Goal: Transaction & Acquisition: Book appointment/travel/reservation

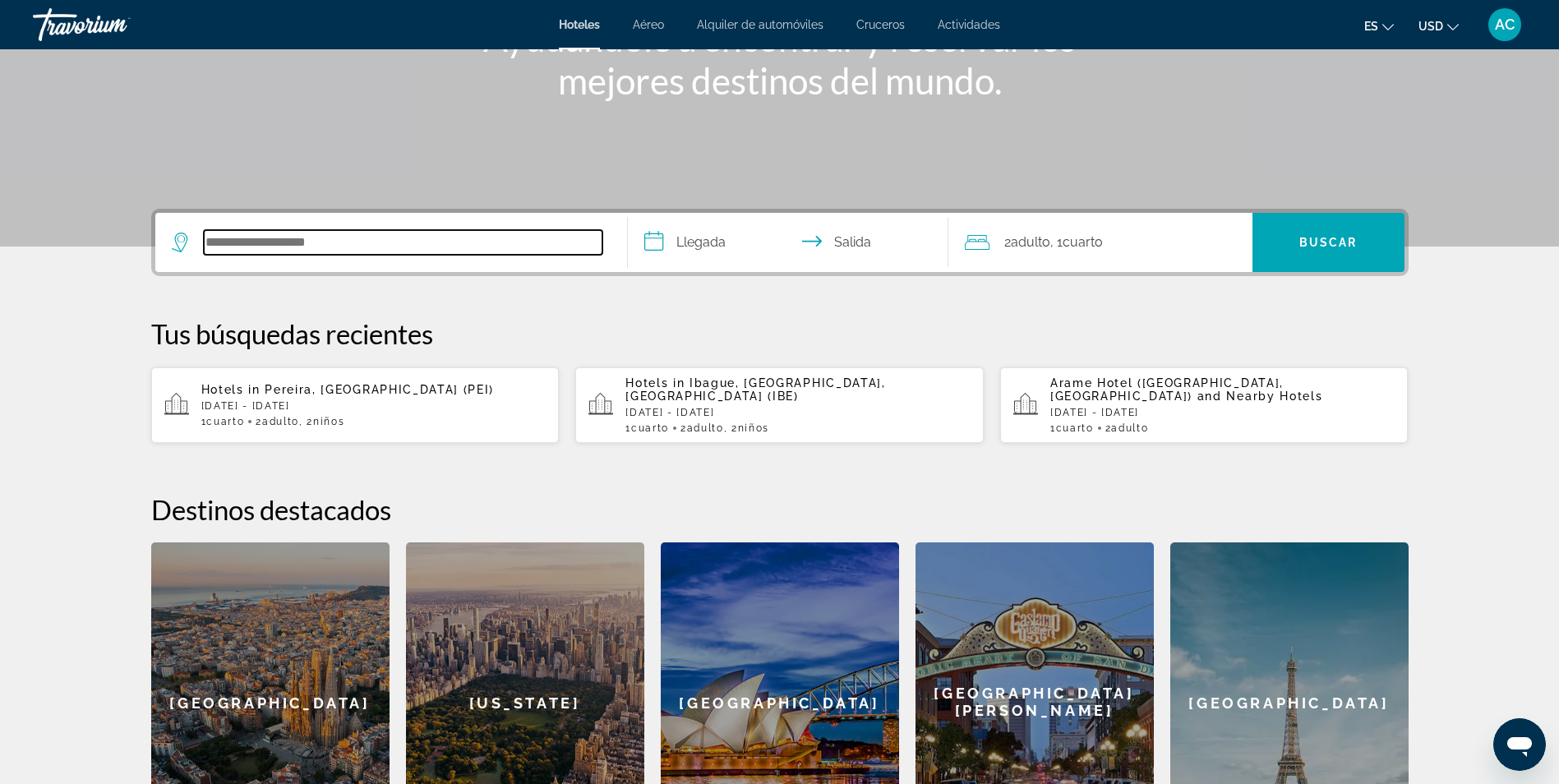
click at [460, 235] on input "Search hotel destination" at bounding box center [403, 242] width 398 height 25
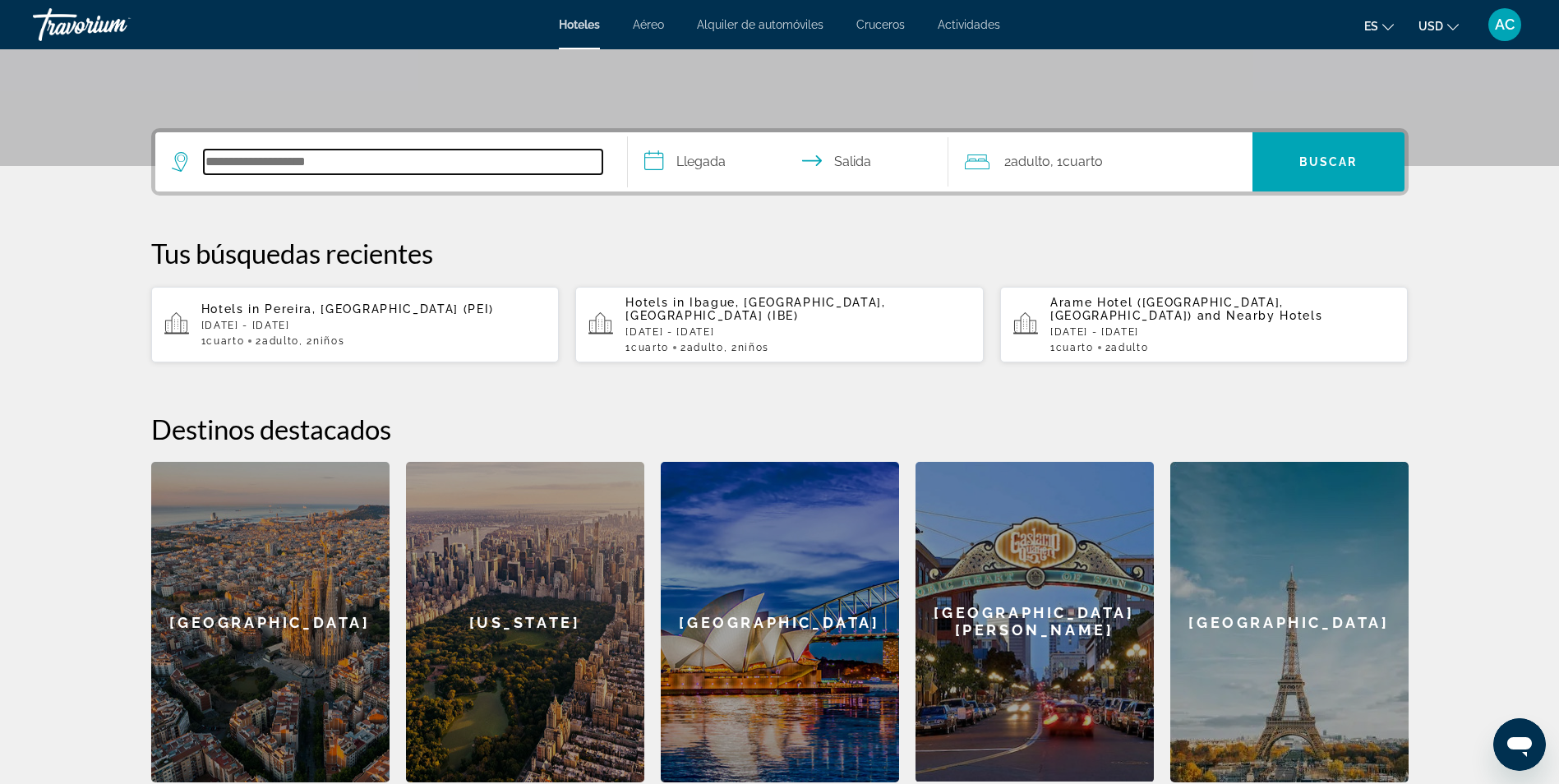
scroll to position [402, 0]
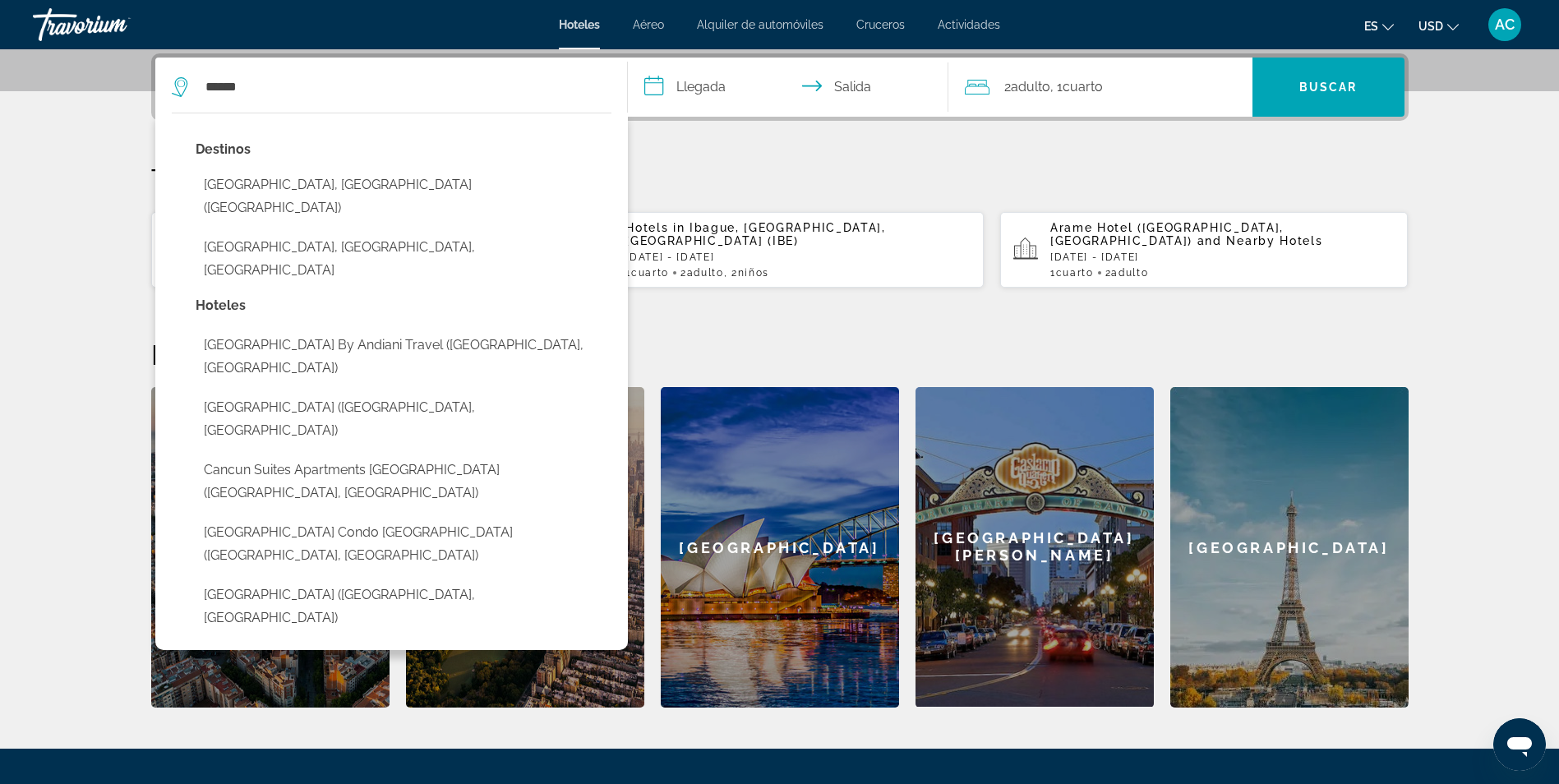
click at [449, 196] on button "[GEOGRAPHIC_DATA], [GEOGRAPHIC_DATA] ([GEOGRAPHIC_DATA])" at bounding box center [404, 196] width 416 height 54
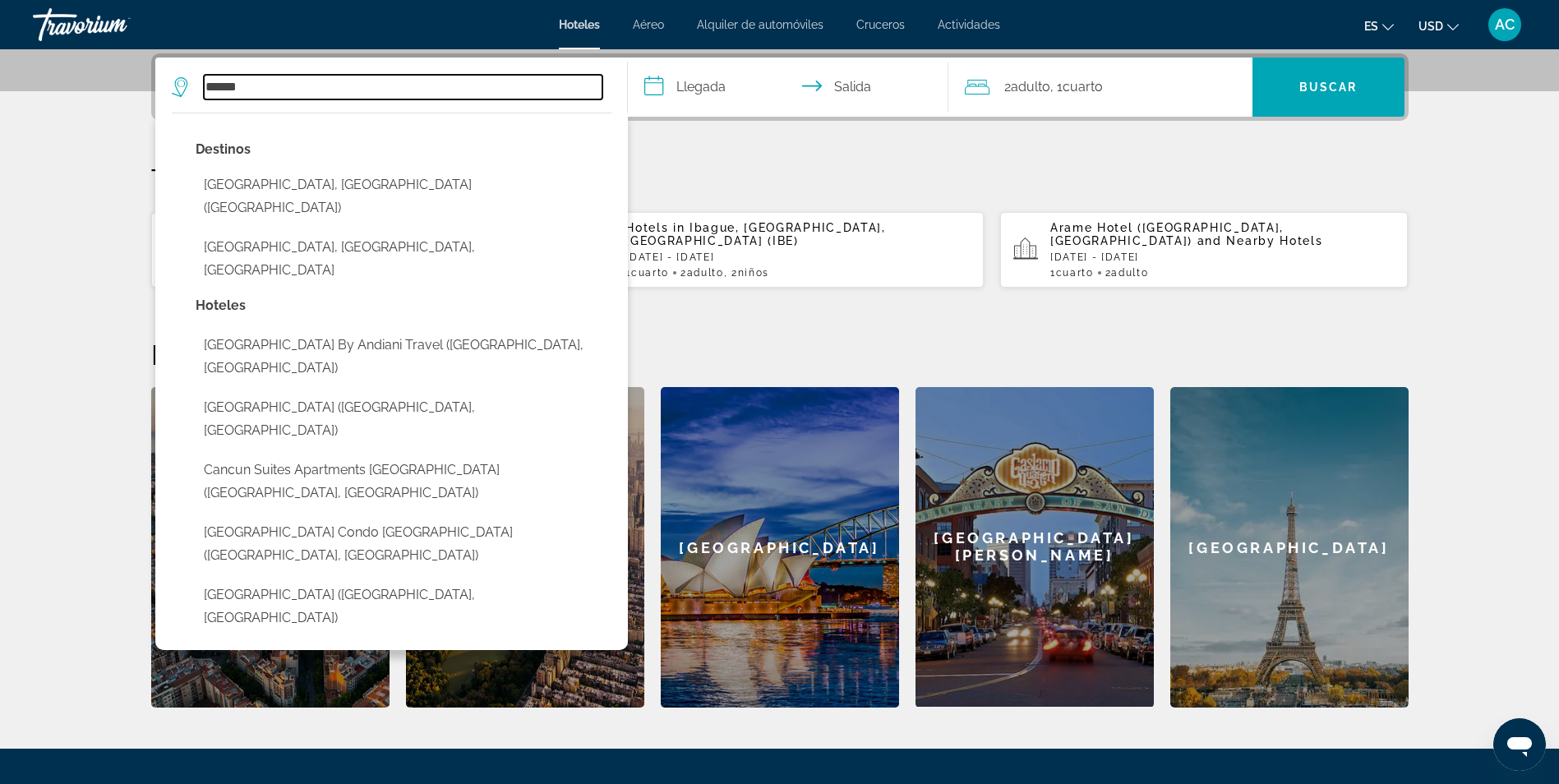
type input "**********"
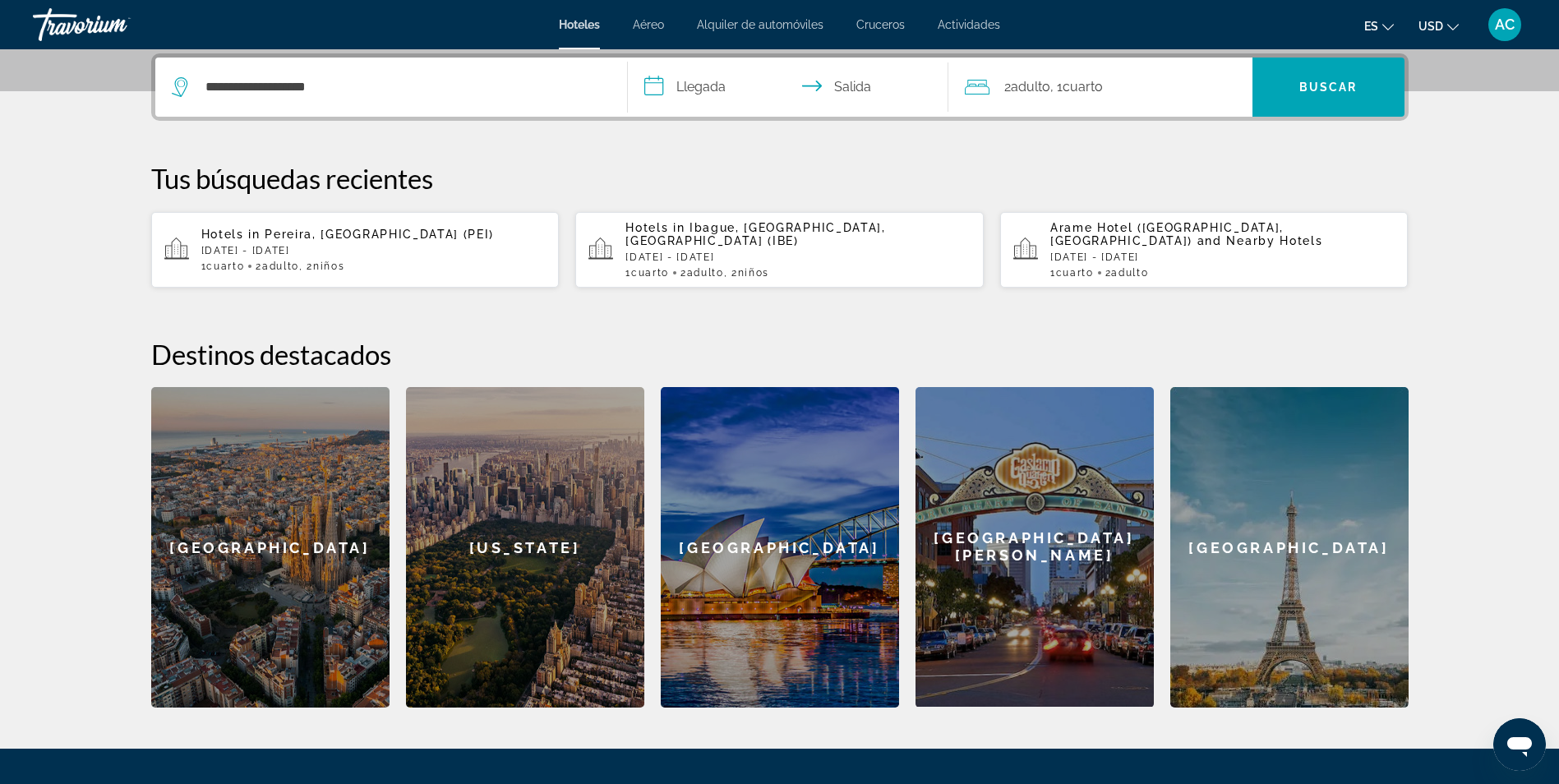
click at [743, 93] on input "**********" at bounding box center [791, 90] width 327 height 64
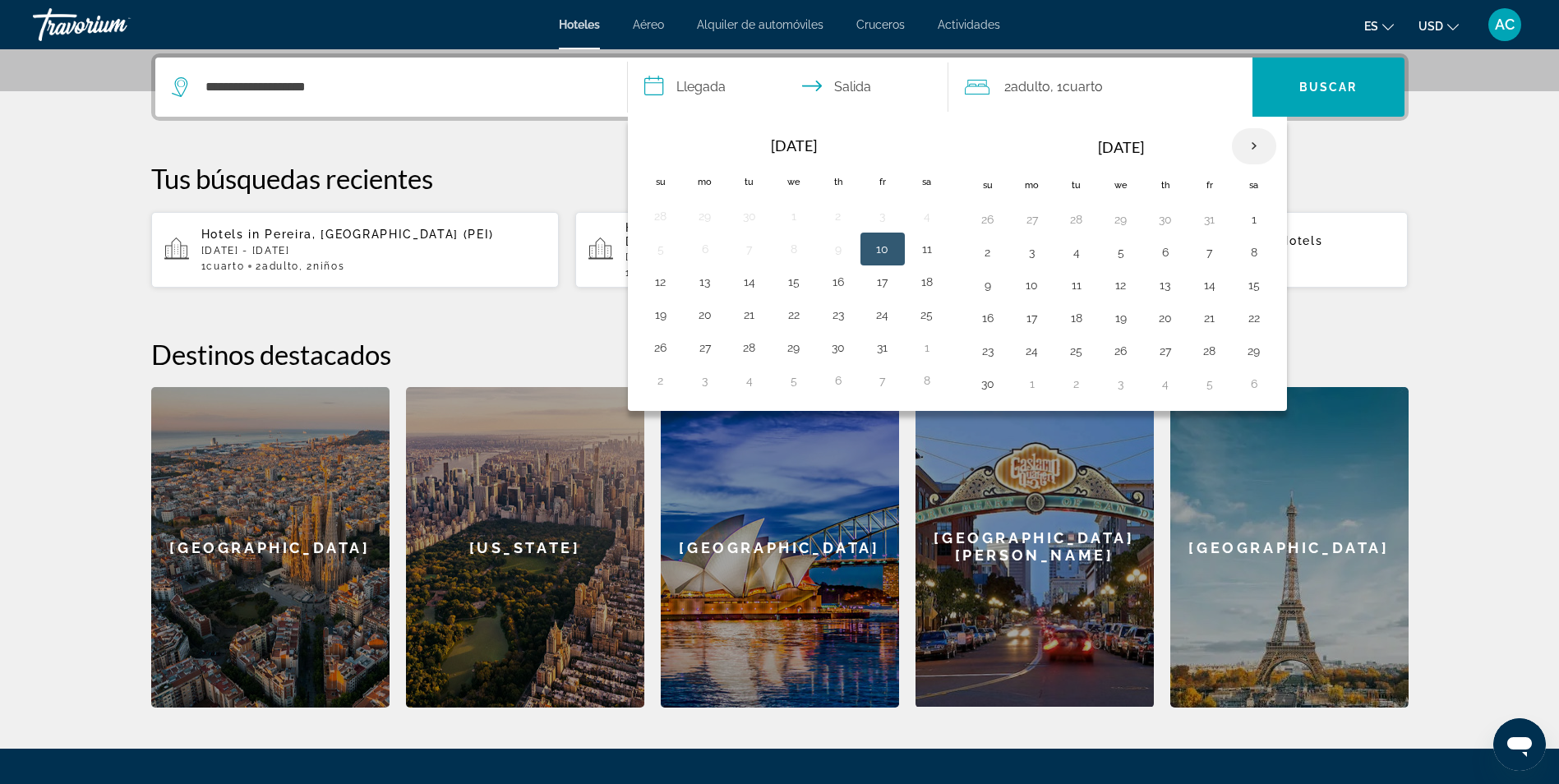
click at [1259, 144] on th "Next month" at bounding box center [1254, 146] width 44 height 36
click at [1253, 151] on th "Next month" at bounding box center [1254, 146] width 44 height 36
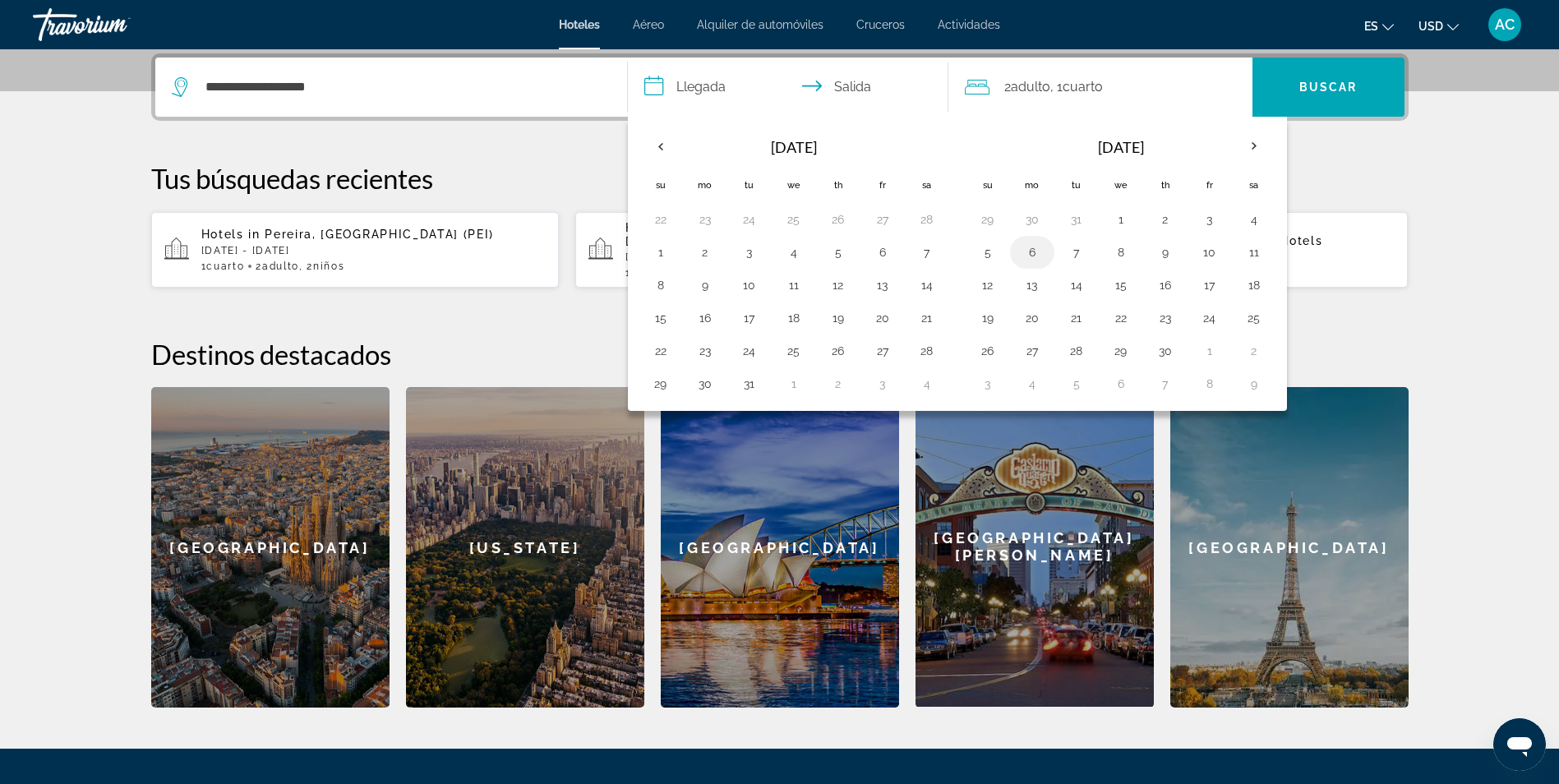
click at [1034, 245] on button "6" at bounding box center [1032, 252] width 27 height 23
click at [1267, 252] on button "11" at bounding box center [1254, 252] width 27 height 23
type input "**********"
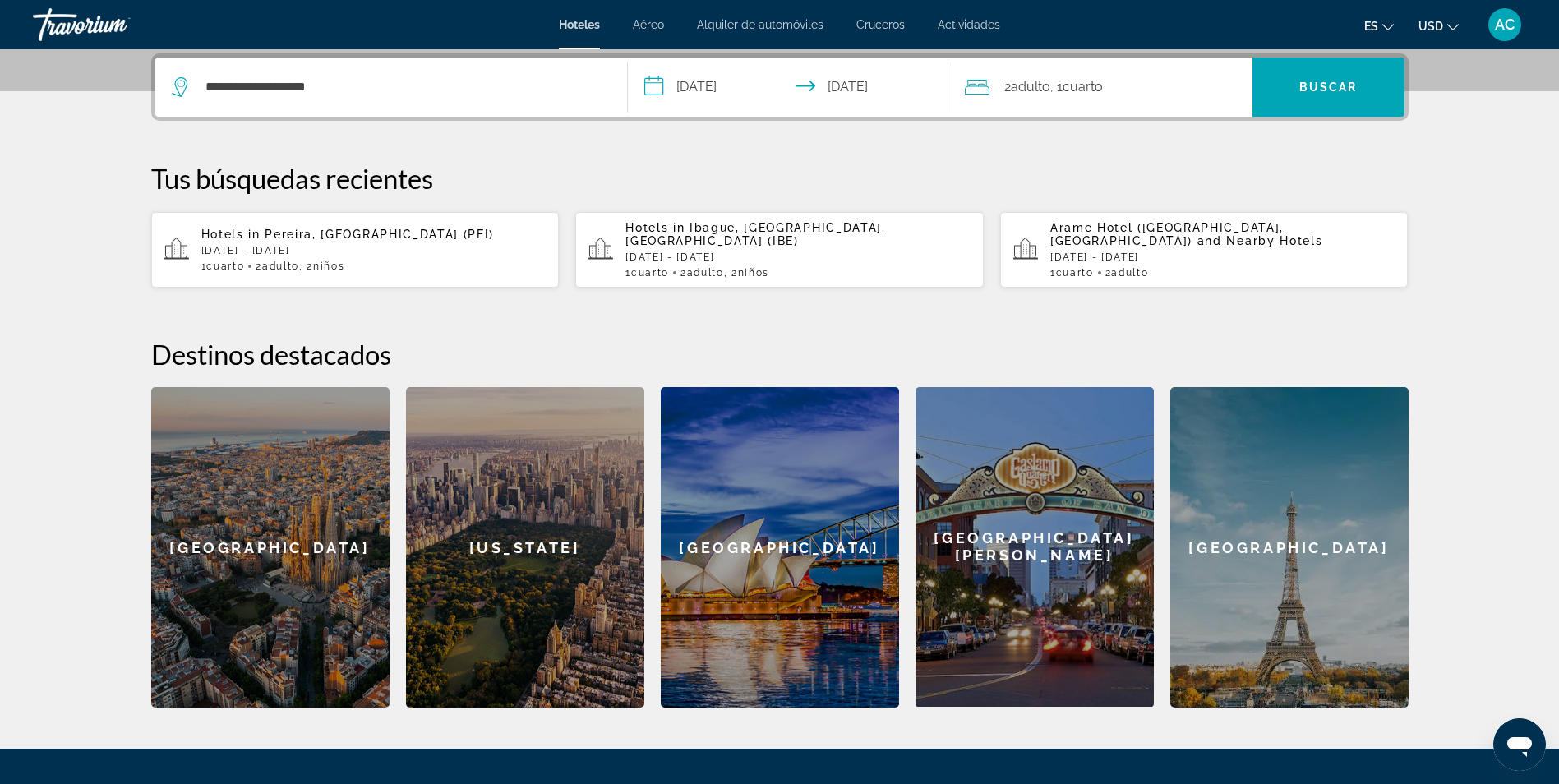
click at [1041, 84] on span "Adulto" at bounding box center [1030, 86] width 39 height 16
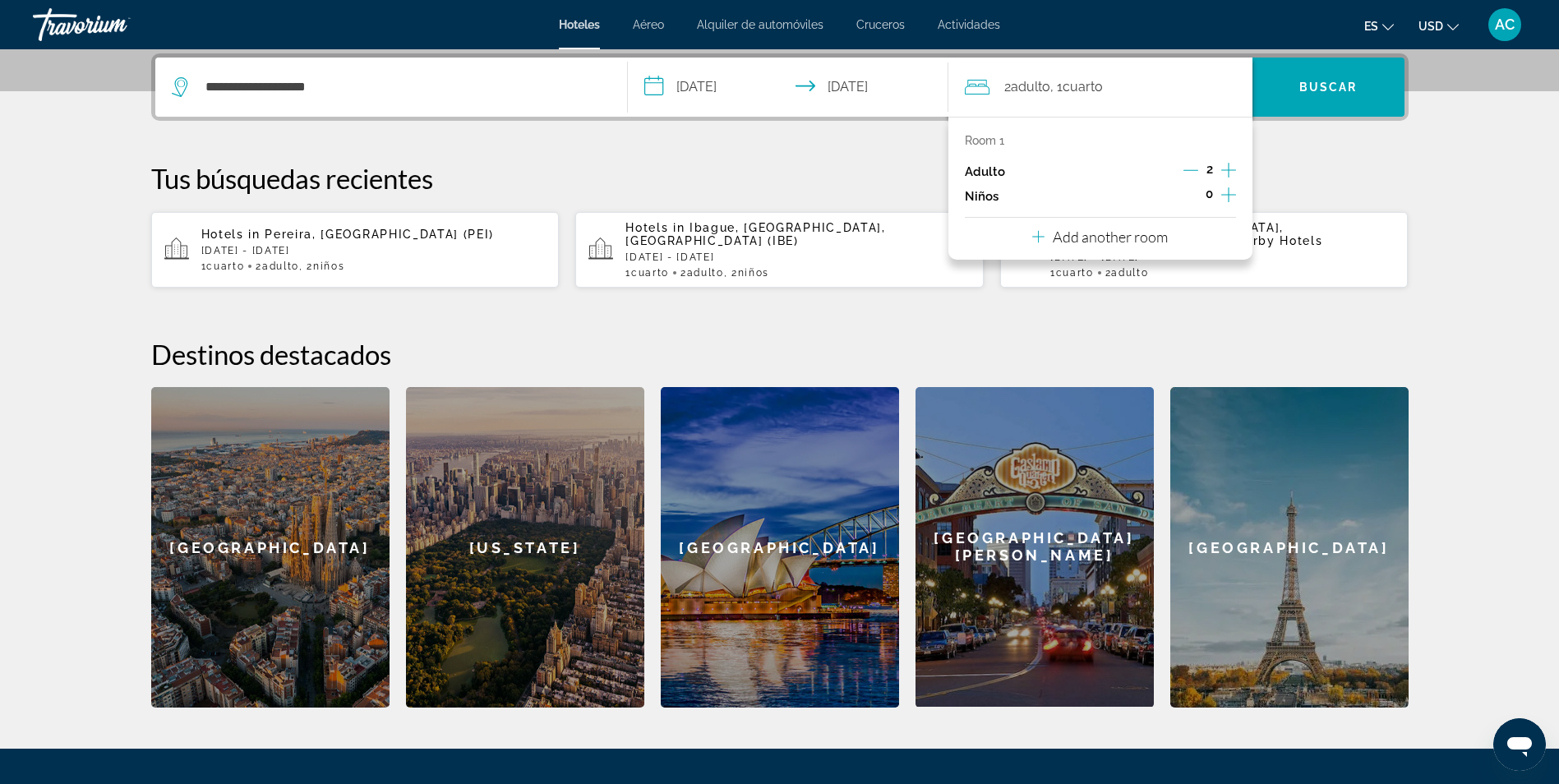
click at [1230, 196] on icon "Increment children" at bounding box center [1228, 195] width 15 height 20
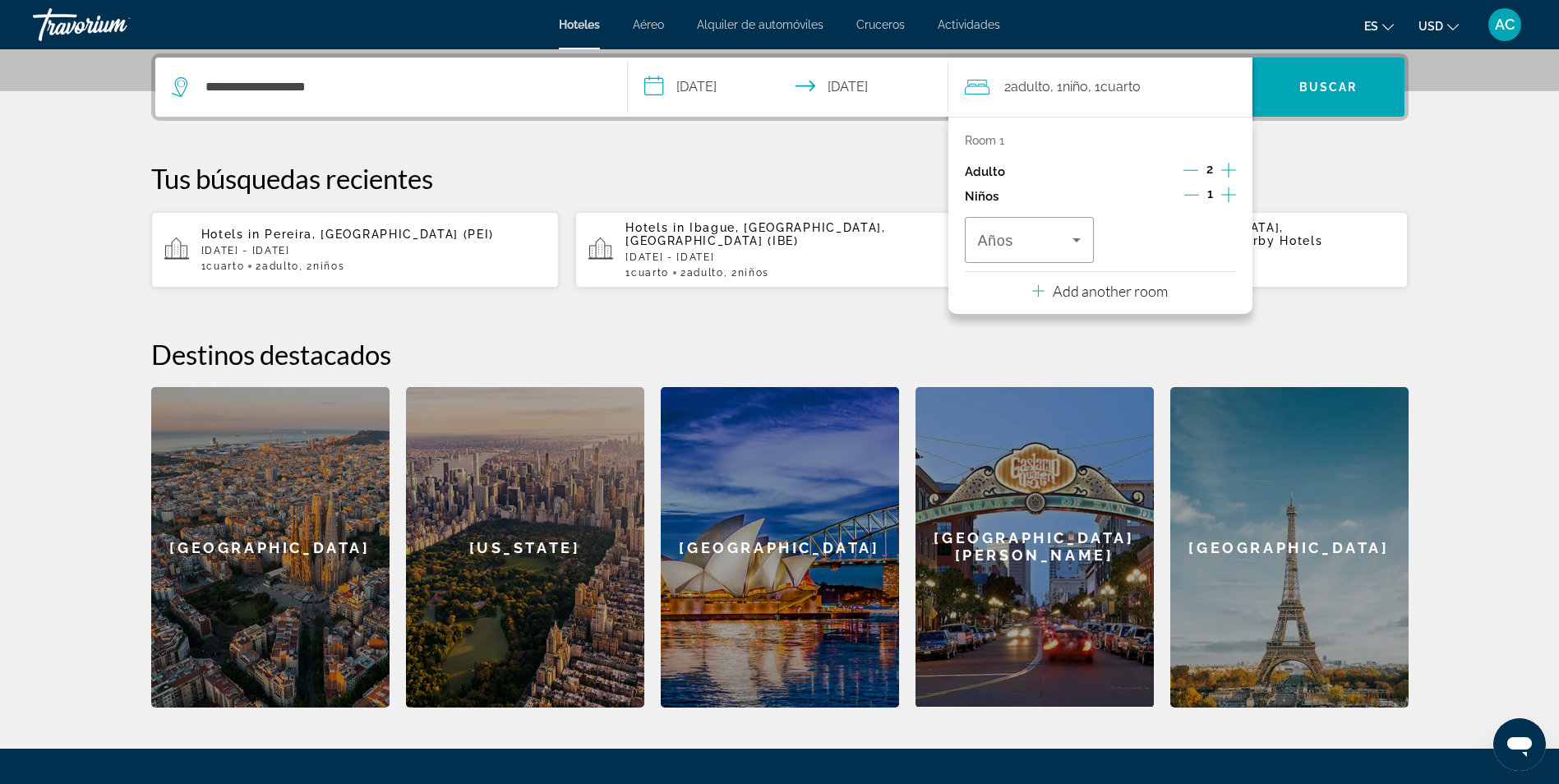
click at [1095, 237] on div "Años" at bounding box center [1100, 240] width 271 height 46
click at [1092, 237] on div "Años" at bounding box center [1030, 240] width 130 height 46
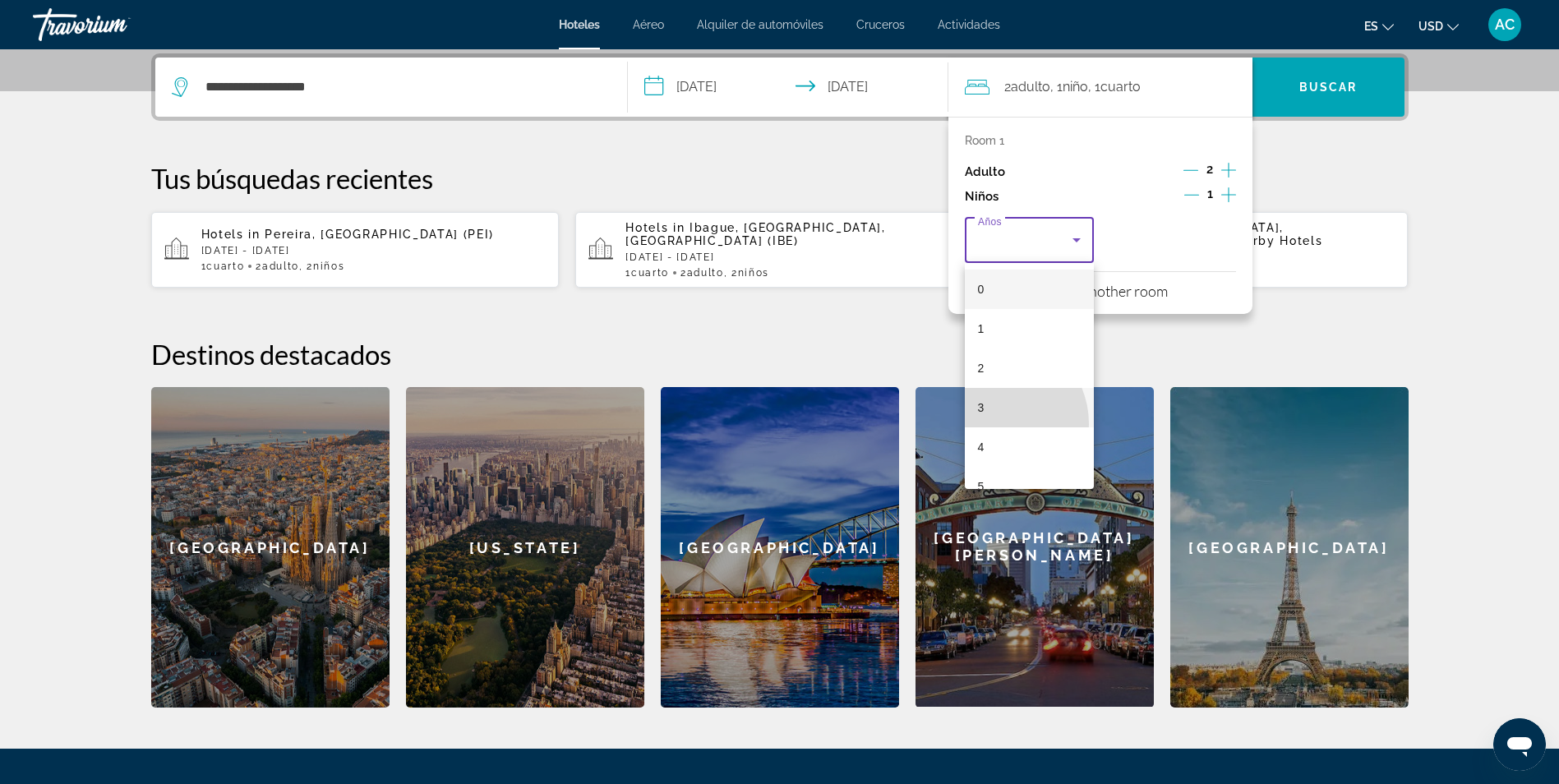
click at [994, 424] on mat-option "3" at bounding box center [1030, 408] width 130 height 39
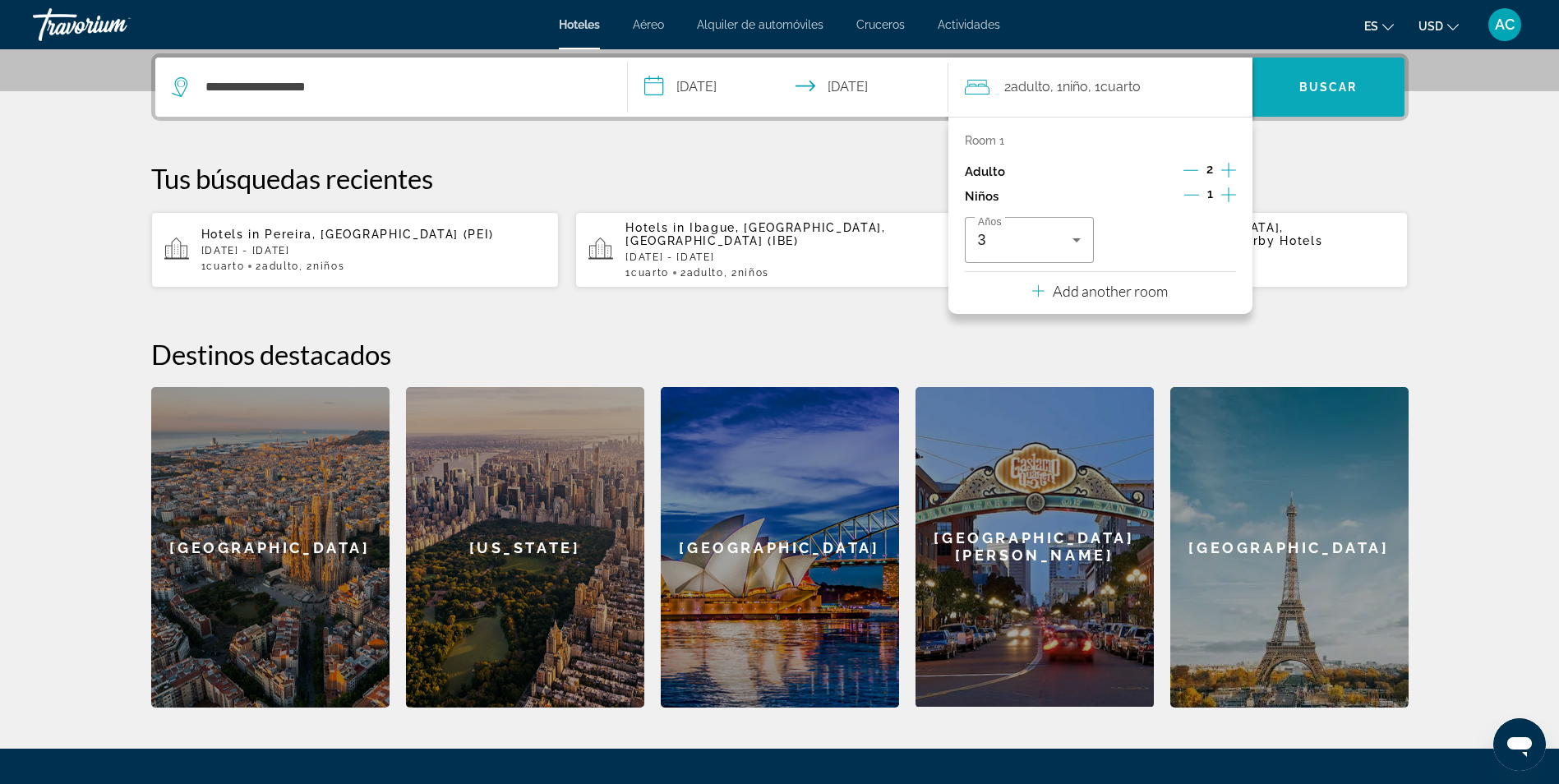
click at [1312, 69] on span "Search" at bounding box center [1329, 87] width 152 height 39
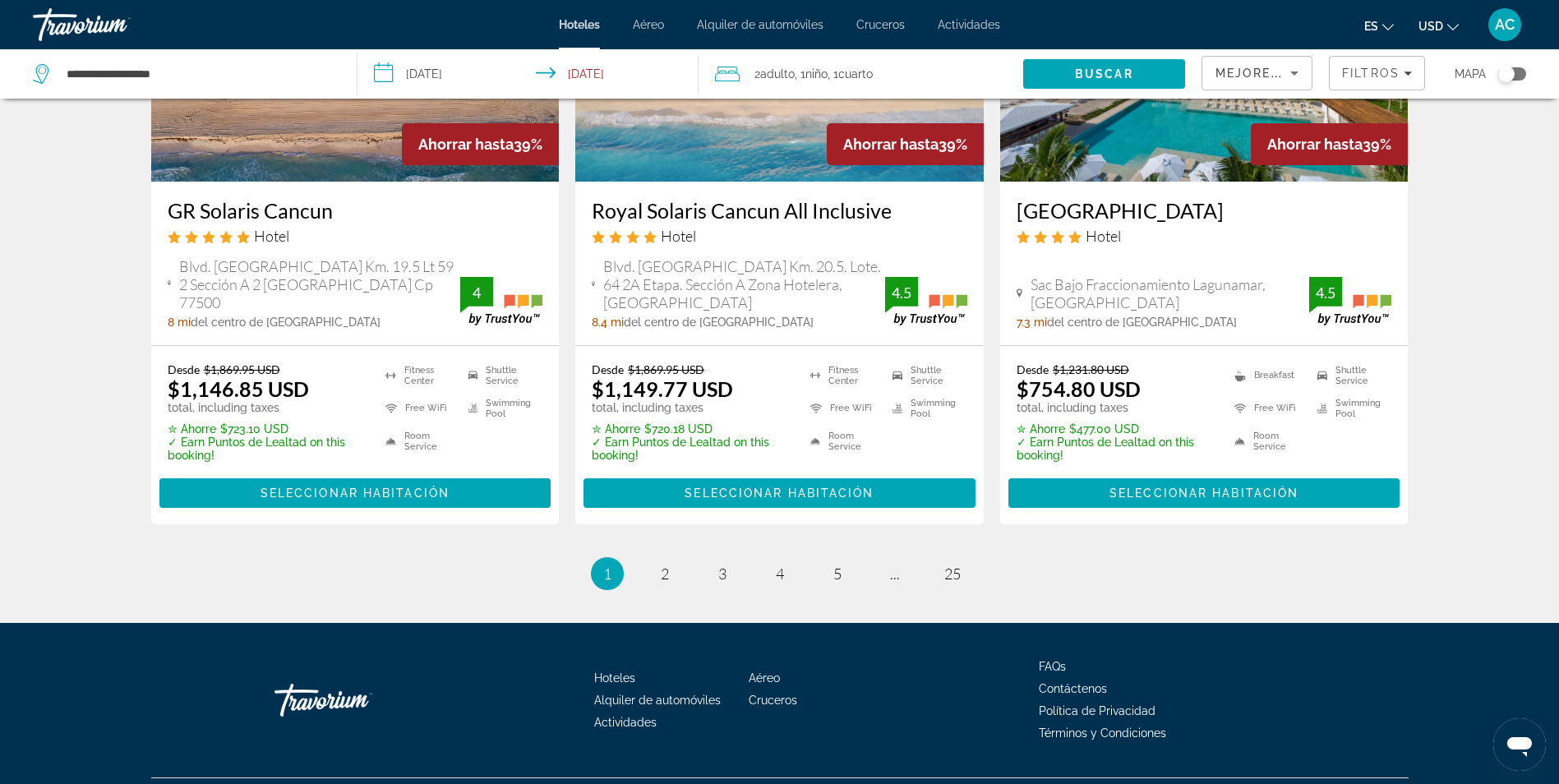
scroll to position [2173, 0]
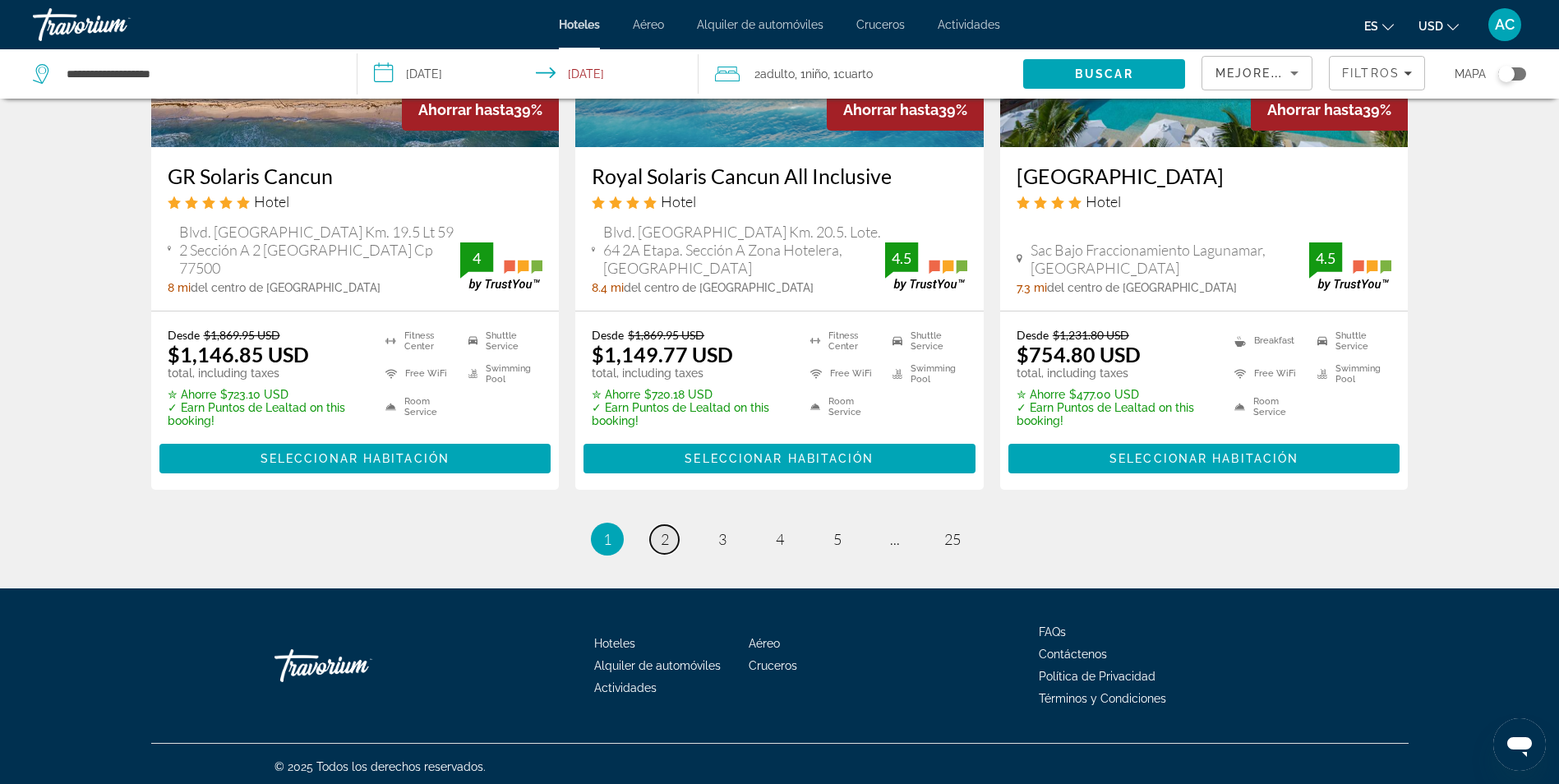
click at [672, 528] on link "page 2" at bounding box center [664, 539] width 28 height 28
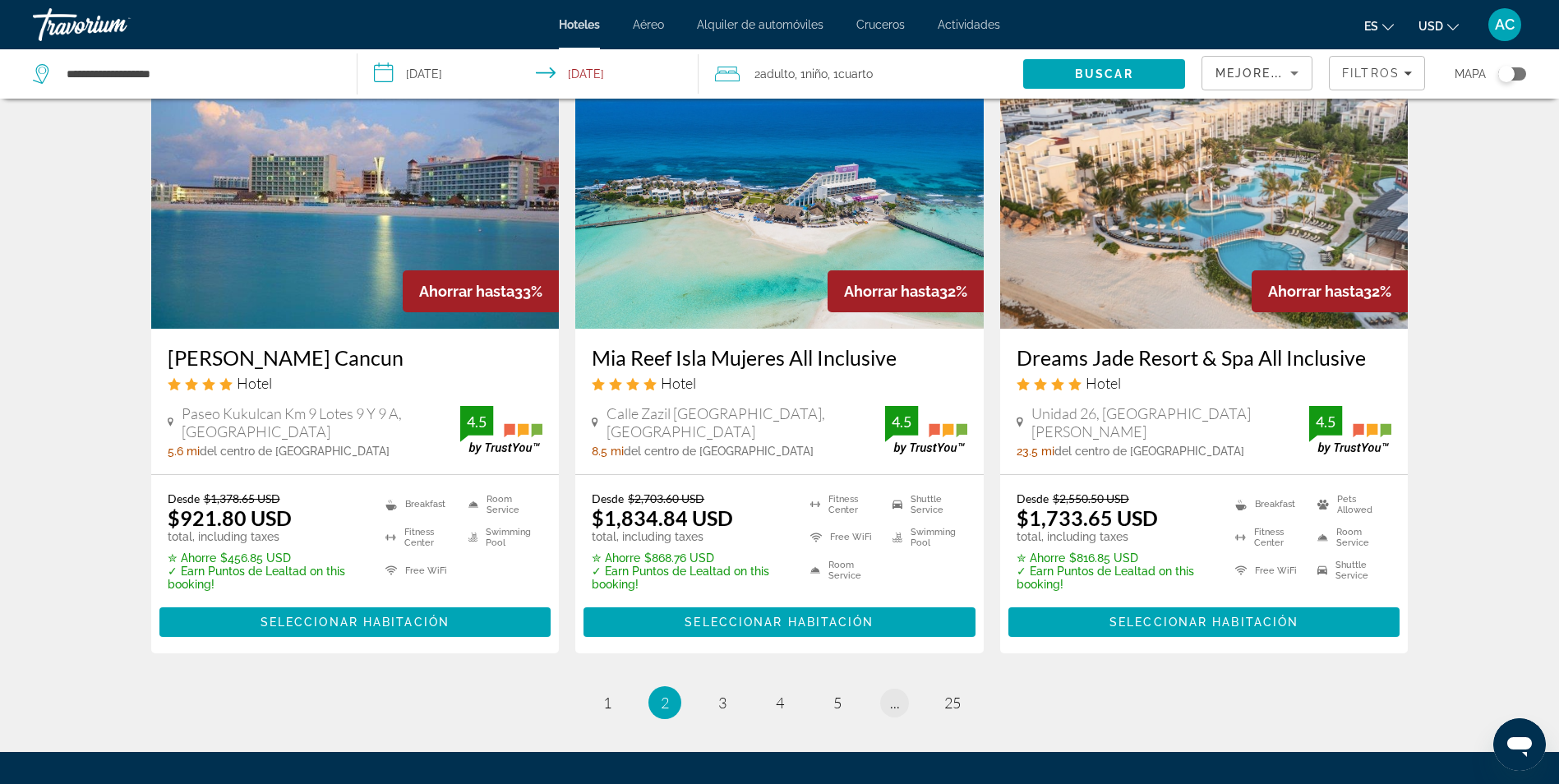
scroll to position [2137, 0]
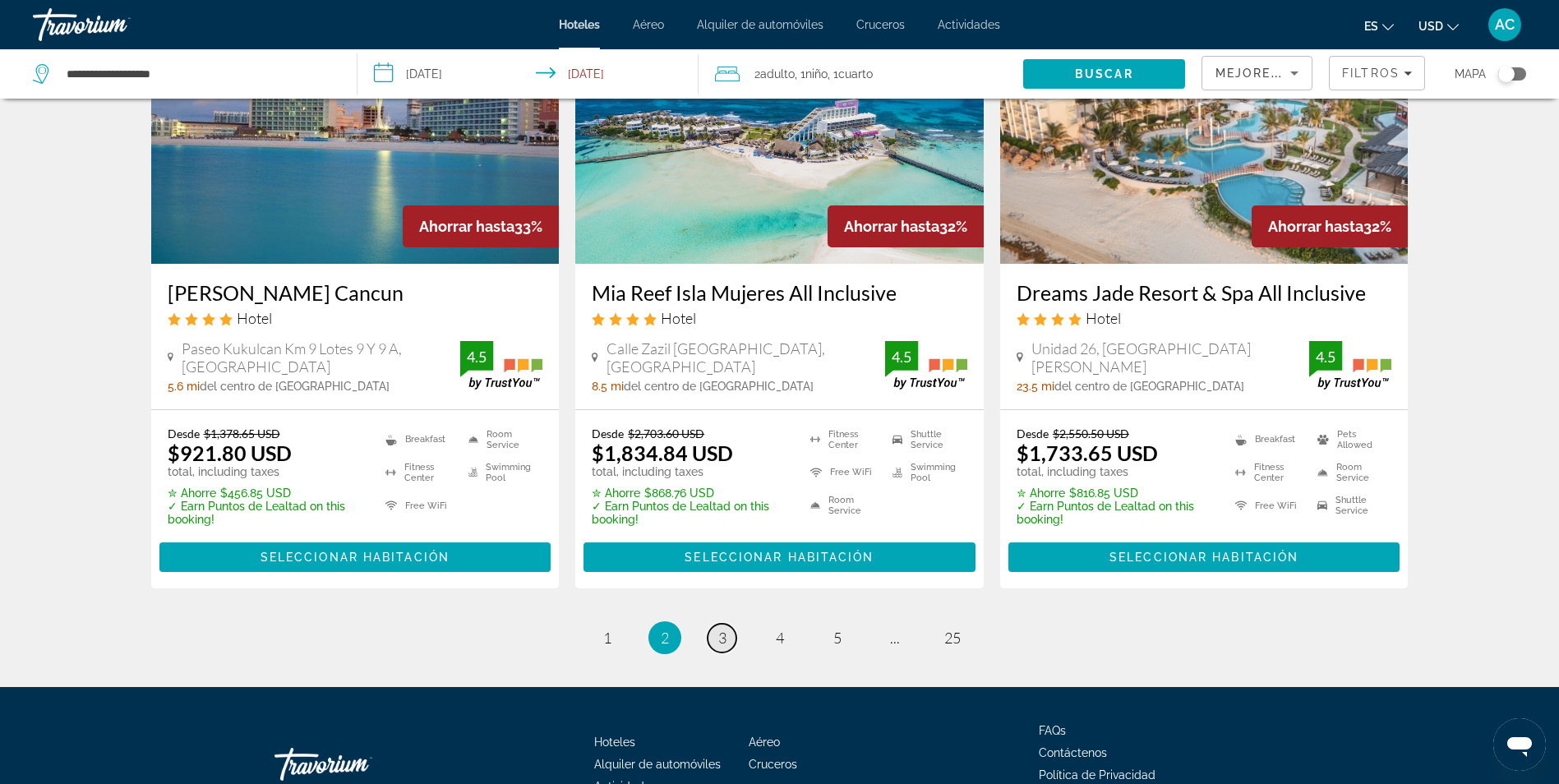
click at [722, 628] on span "3" at bounding box center [722, 637] width 8 height 18
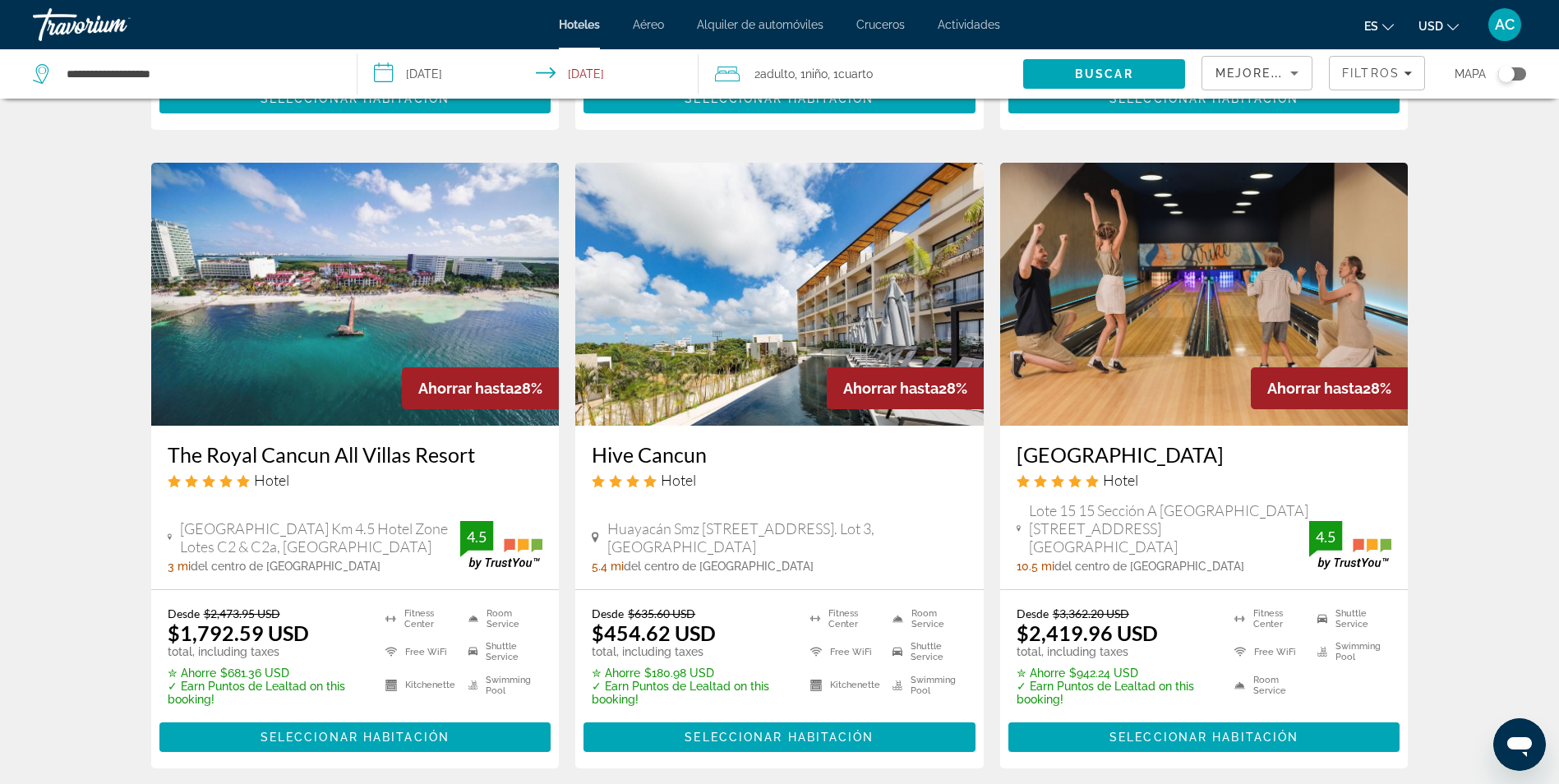
scroll to position [2121, 0]
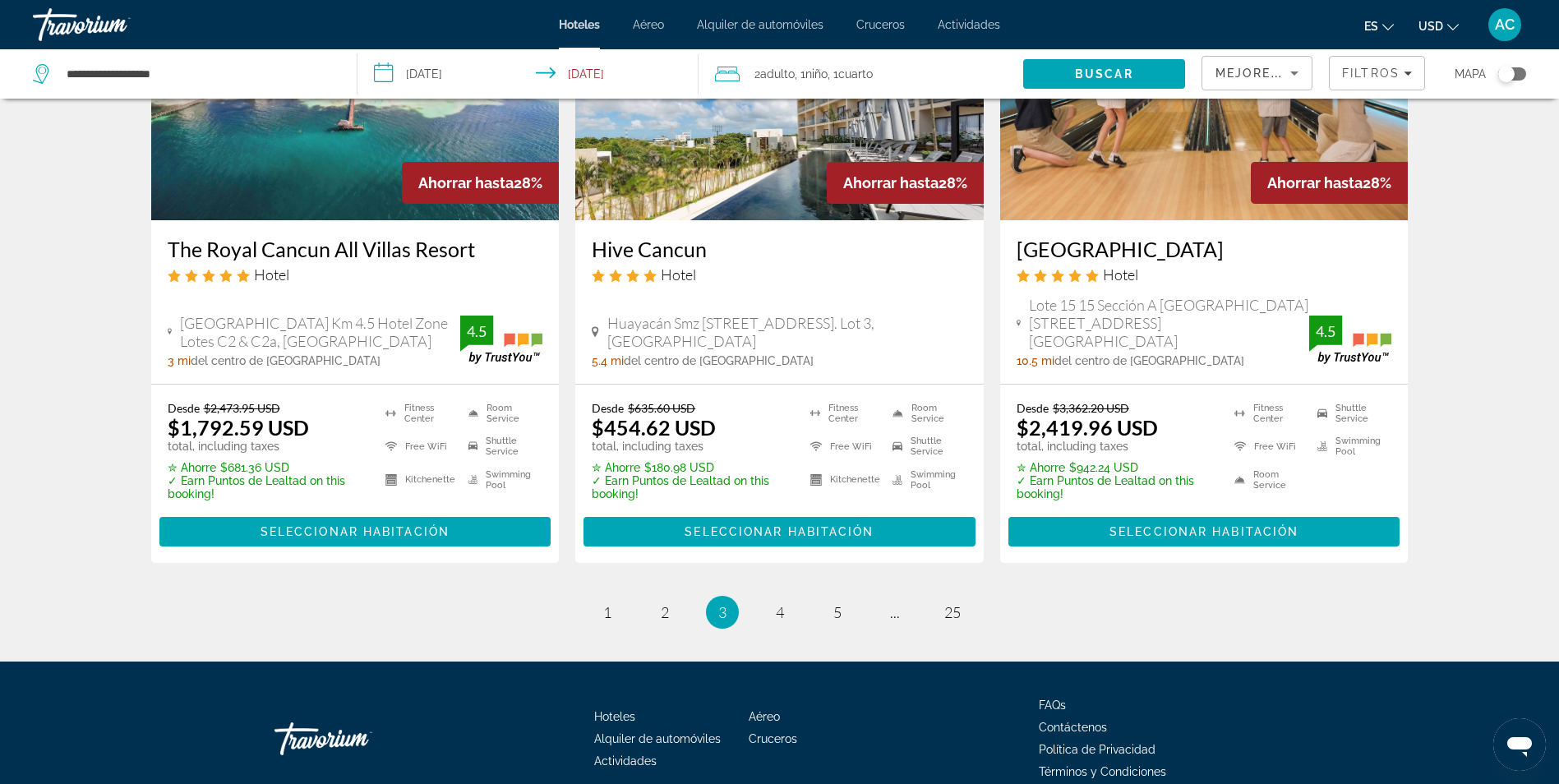
click at [822, 596] on li "page 5" at bounding box center [837, 613] width 33 height 33
click at [828, 598] on link "page 5" at bounding box center [836, 612] width 28 height 28
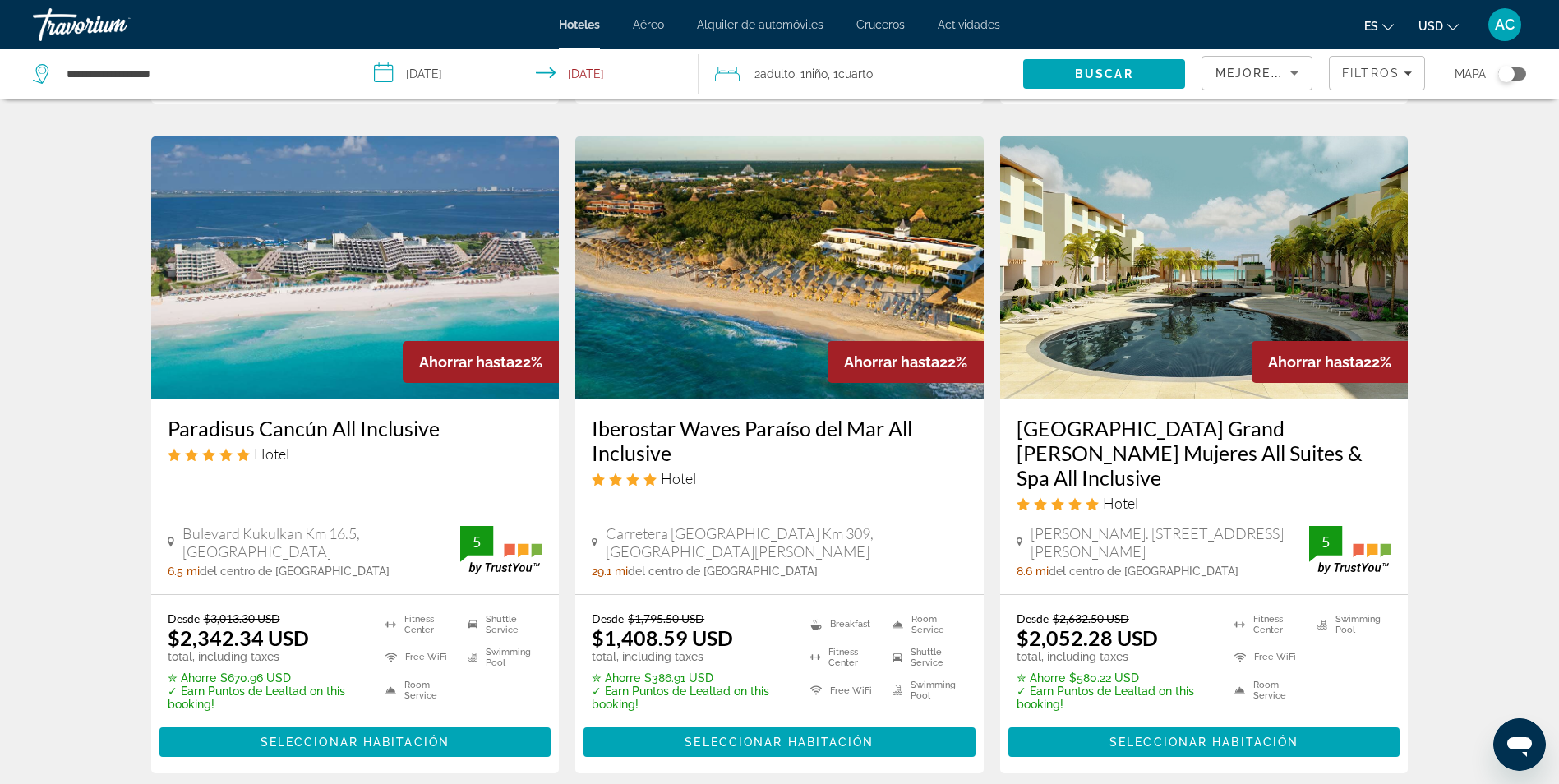
scroll to position [1973, 0]
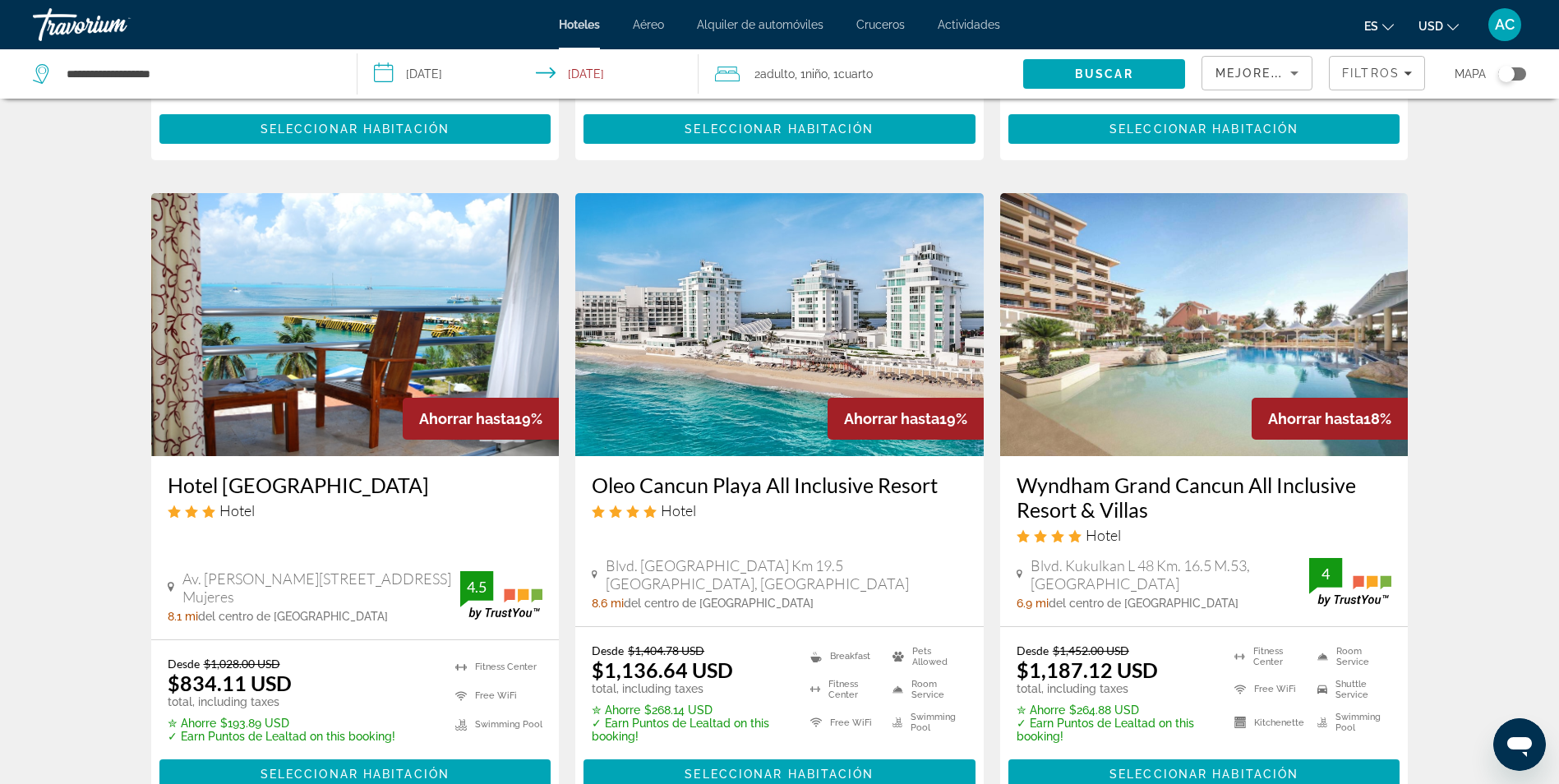
scroll to position [1973, 0]
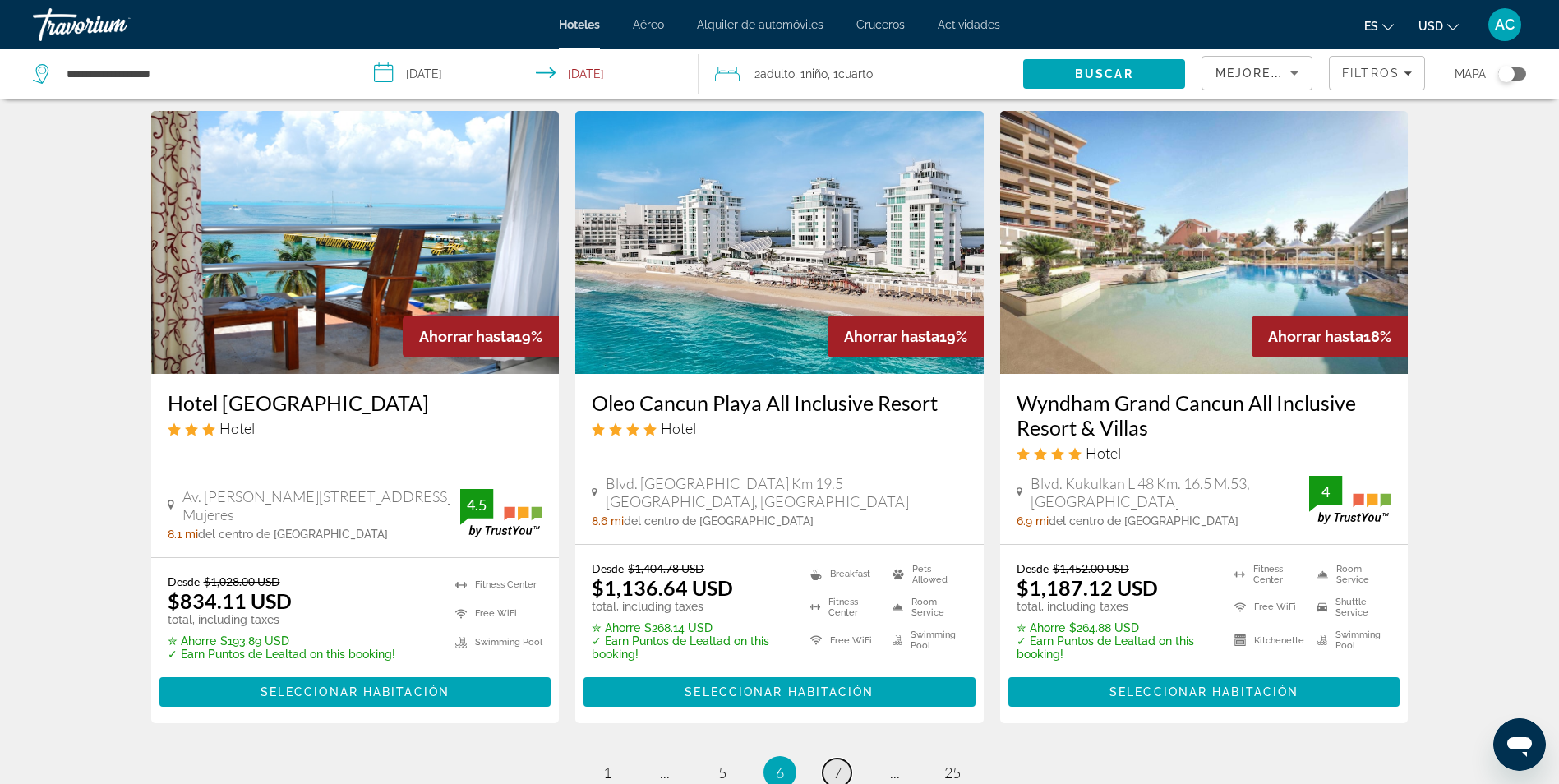
click at [830, 758] on link "page 7" at bounding box center [836, 772] width 28 height 28
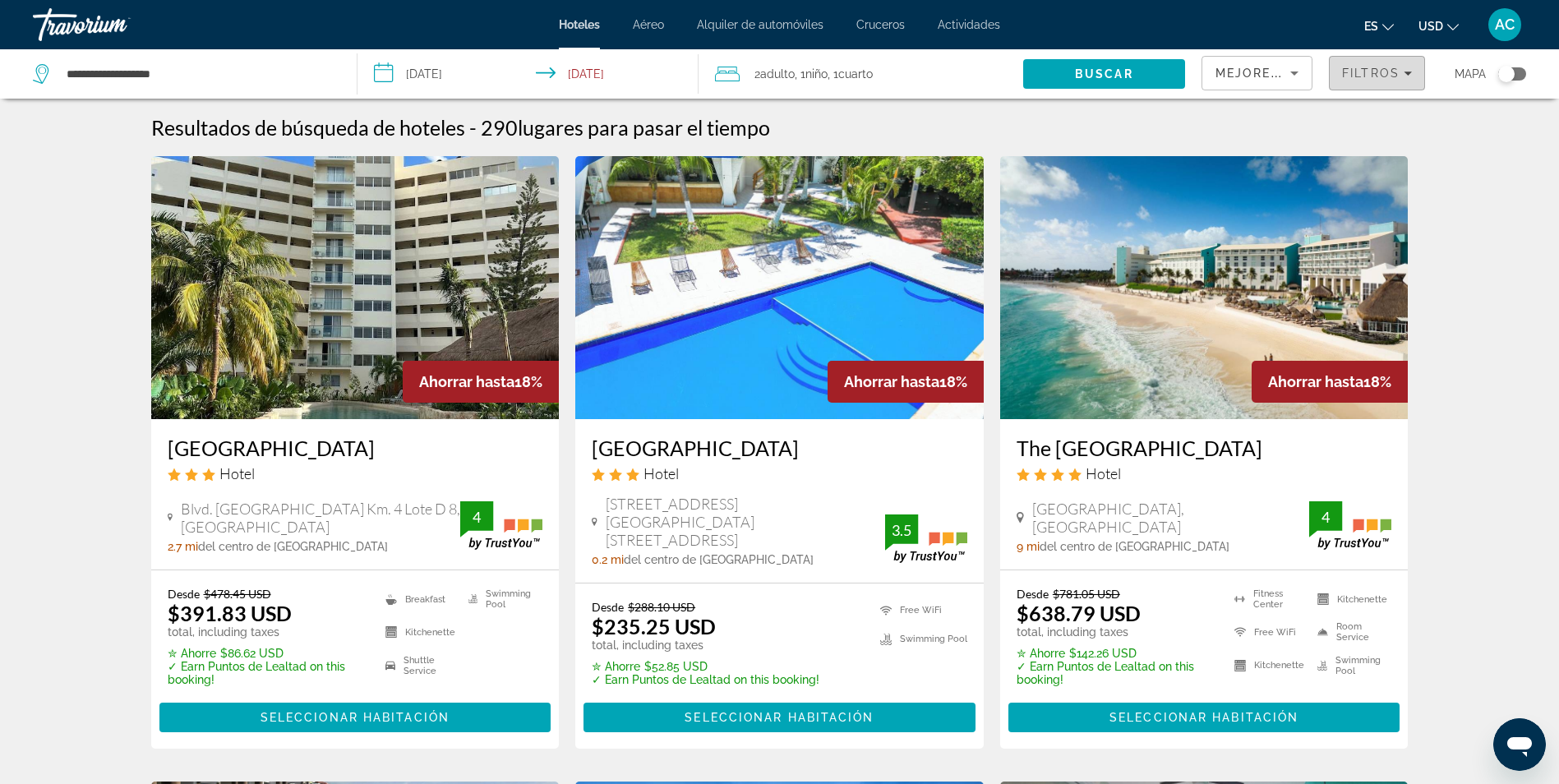
click at [1356, 84] on span "Filters" at bounding box center [1377, 72] width 94 height 39
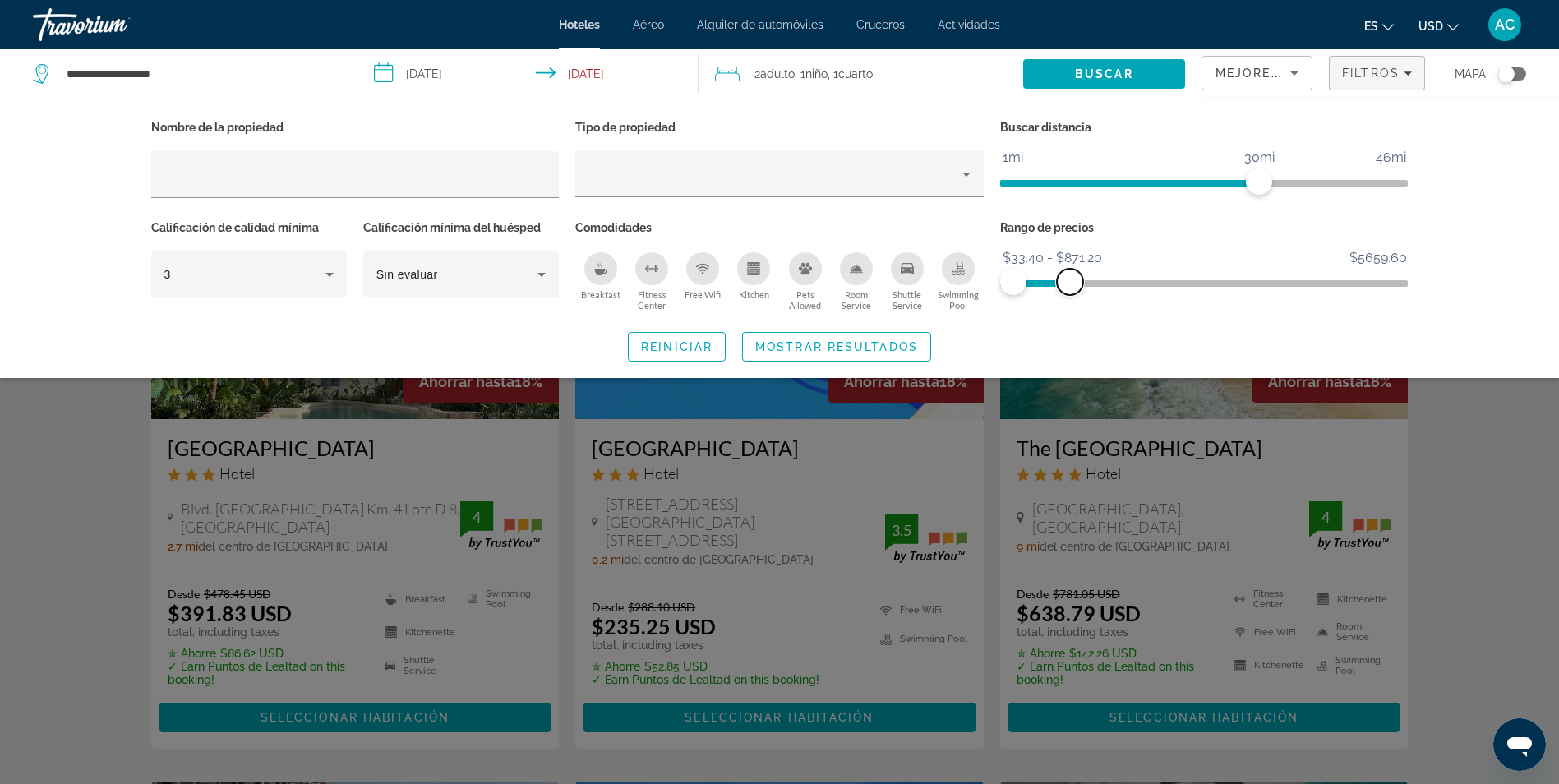
drag, startPoint x: 1388, startPoint y: 281, endPoint x: 1070, endPoint y: 293, distance: 318.2
click at [1070, 293] on span "ngx-slider-max" at bounding box center [1070, 281] width 27 height 27
click at [814, 342] on span "Mostrar resultados" at bounding box center [837, 346] width 163 height 13
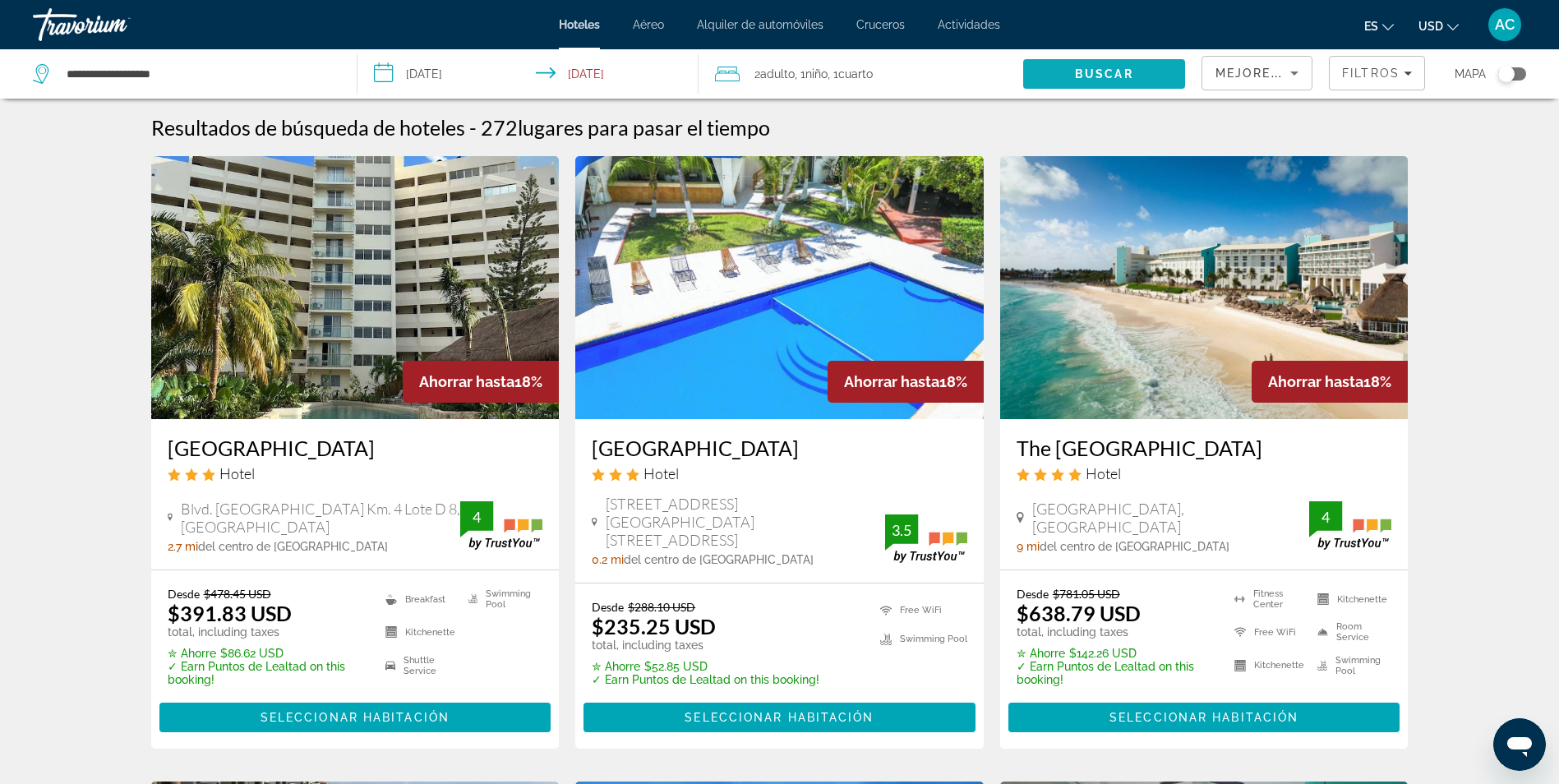
click at [1065, 92] on div "Buscar" at bounding box center [1112, 74] width 179 height 49
click at [1074, 83] on span "Search" at bounding box center [1104, 73] width 162 height 39
click at [1051, 91] on span "Search" at bounding box center [1104, 73] width 162 height 39
click at [1075, 71] on span "Buscar" at bounding box center [1105, 74] width 59 height 13
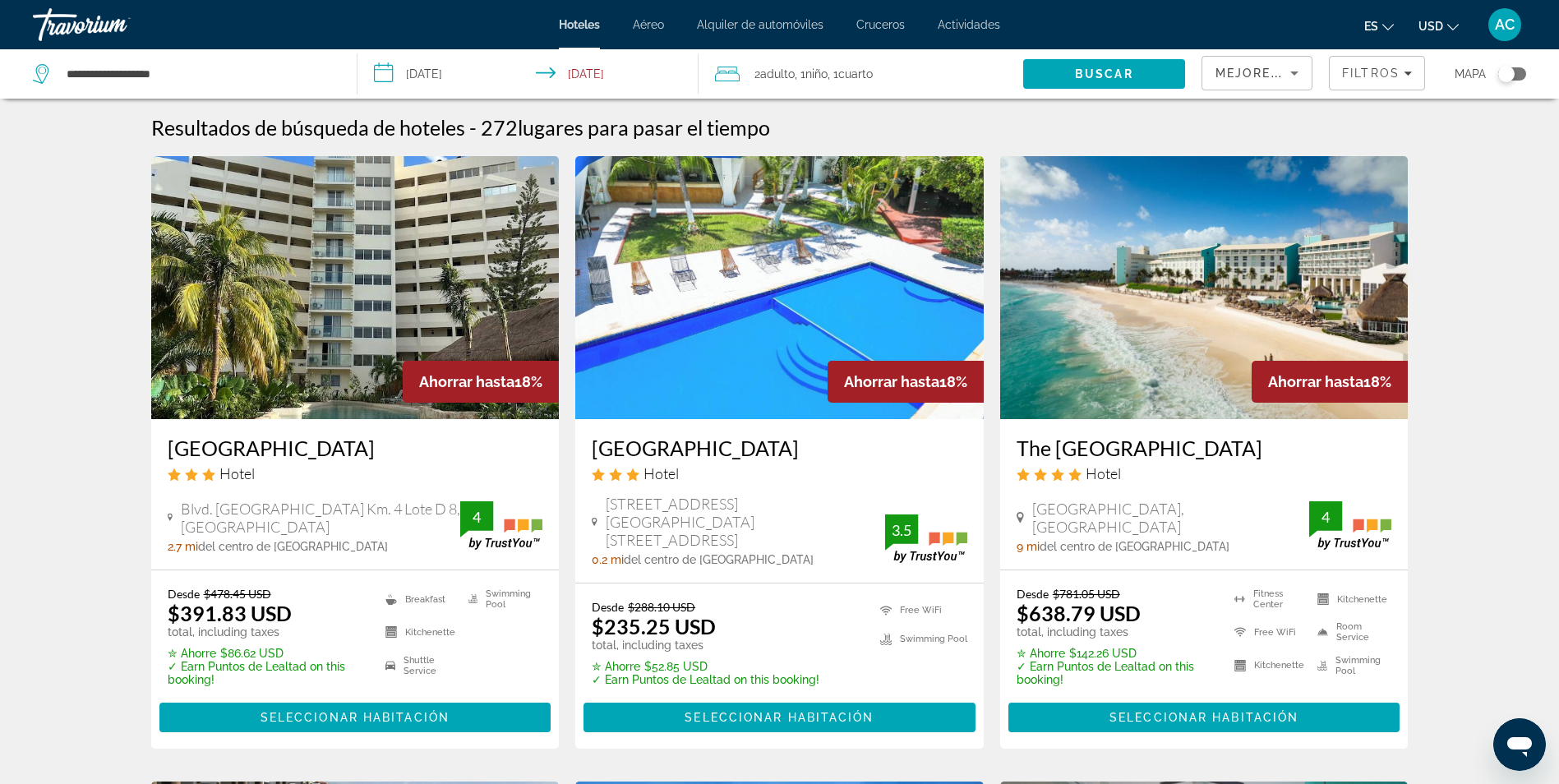
click at [509, 69] on input "**********" at bounding box center [531, 76] width 348 height 54
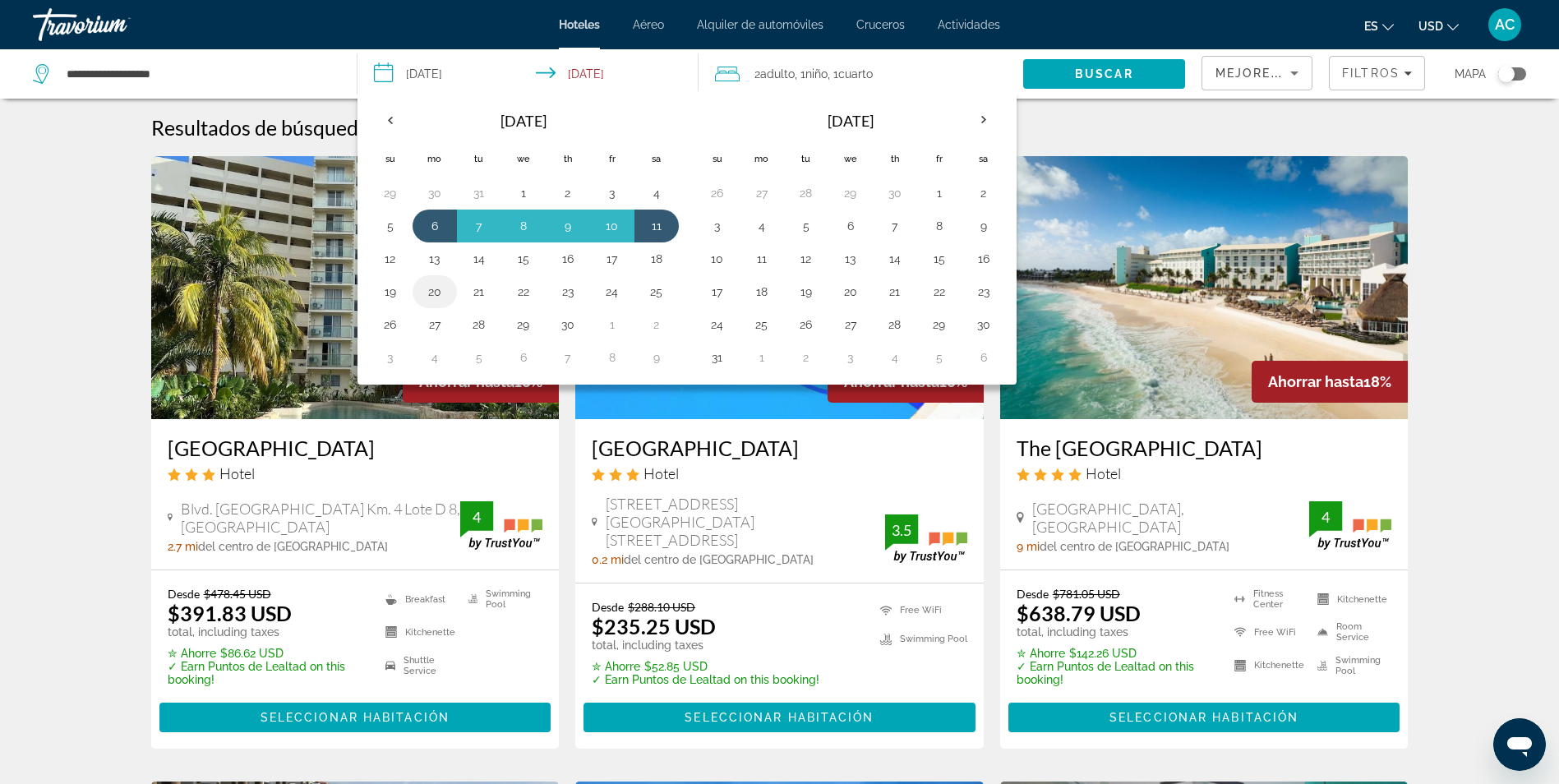
click at [448, 282] on td "20" at bounding box center [434, 292] width 44 height 33
click at [420, 292] on td "20" at bounding box center [434, 292] width 44 height 33
click at [426, 293] on button "20" at bounding box center [434, 291] width 27 height 23
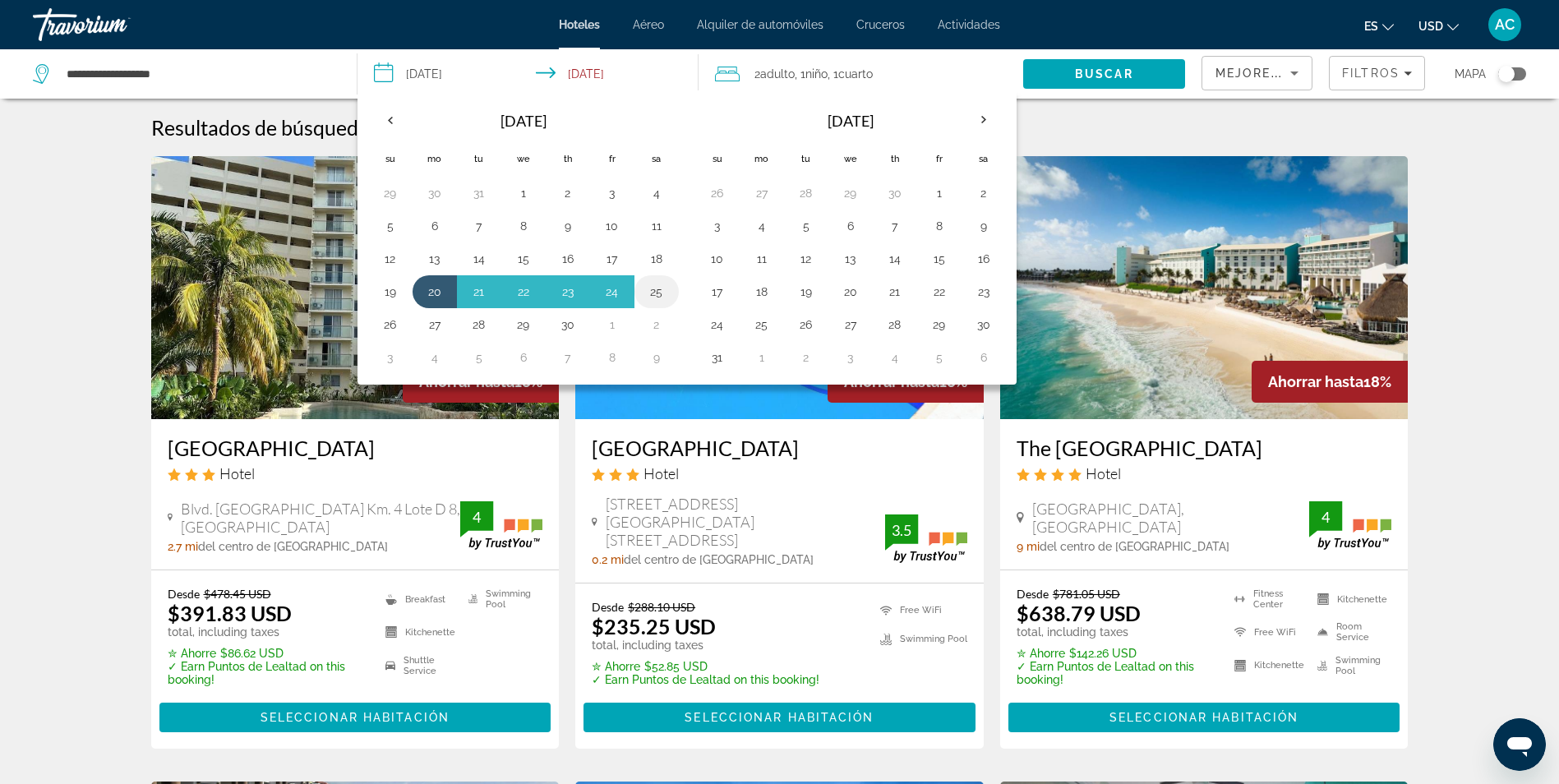
click at [644, 298] on button "25" at bounding box center [657, 291] width 27 height 23
type input "**********"
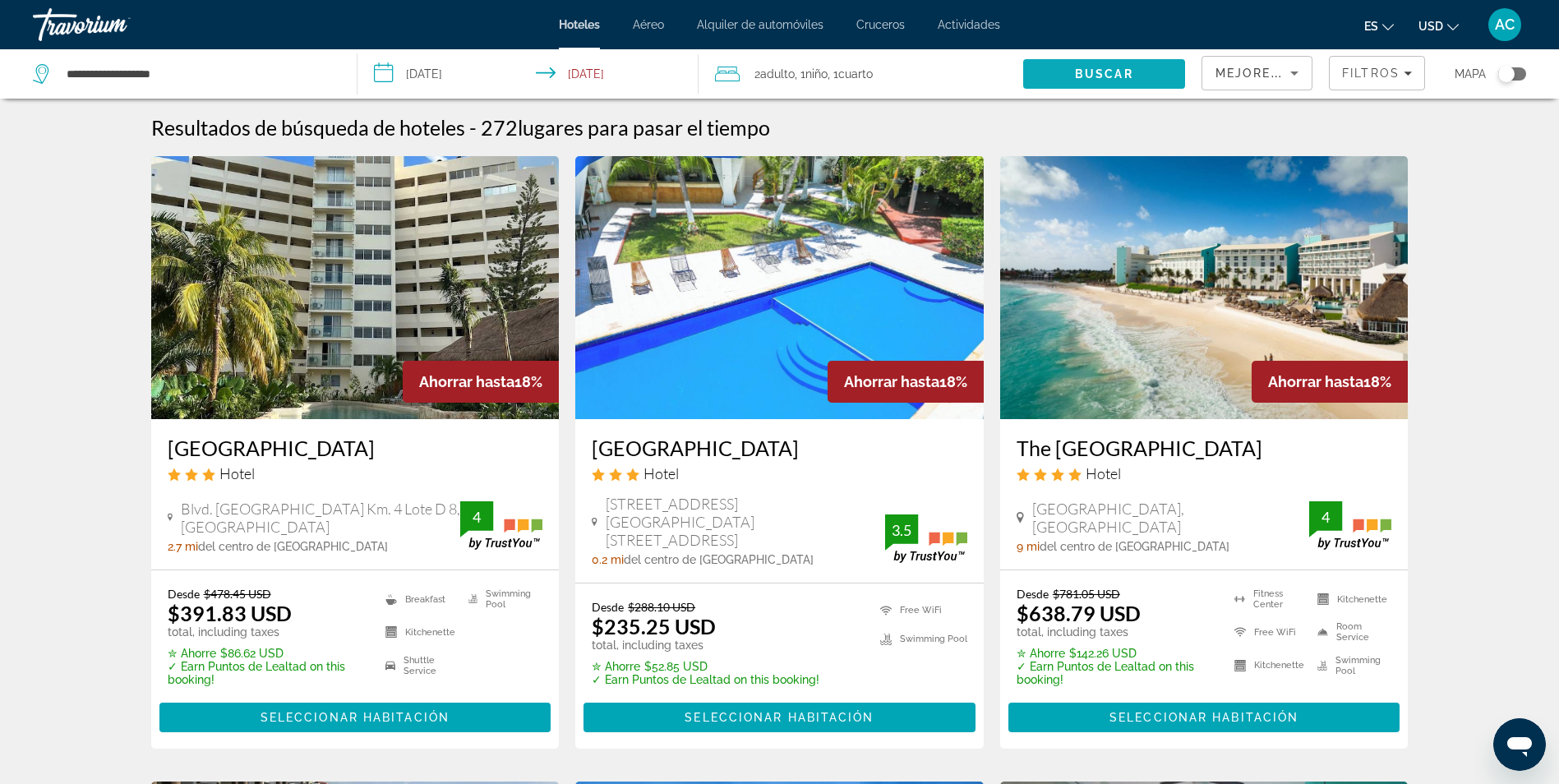
click at [1102, 83] on span "Search" at bounding box center [1104, 73] width 162 height 39
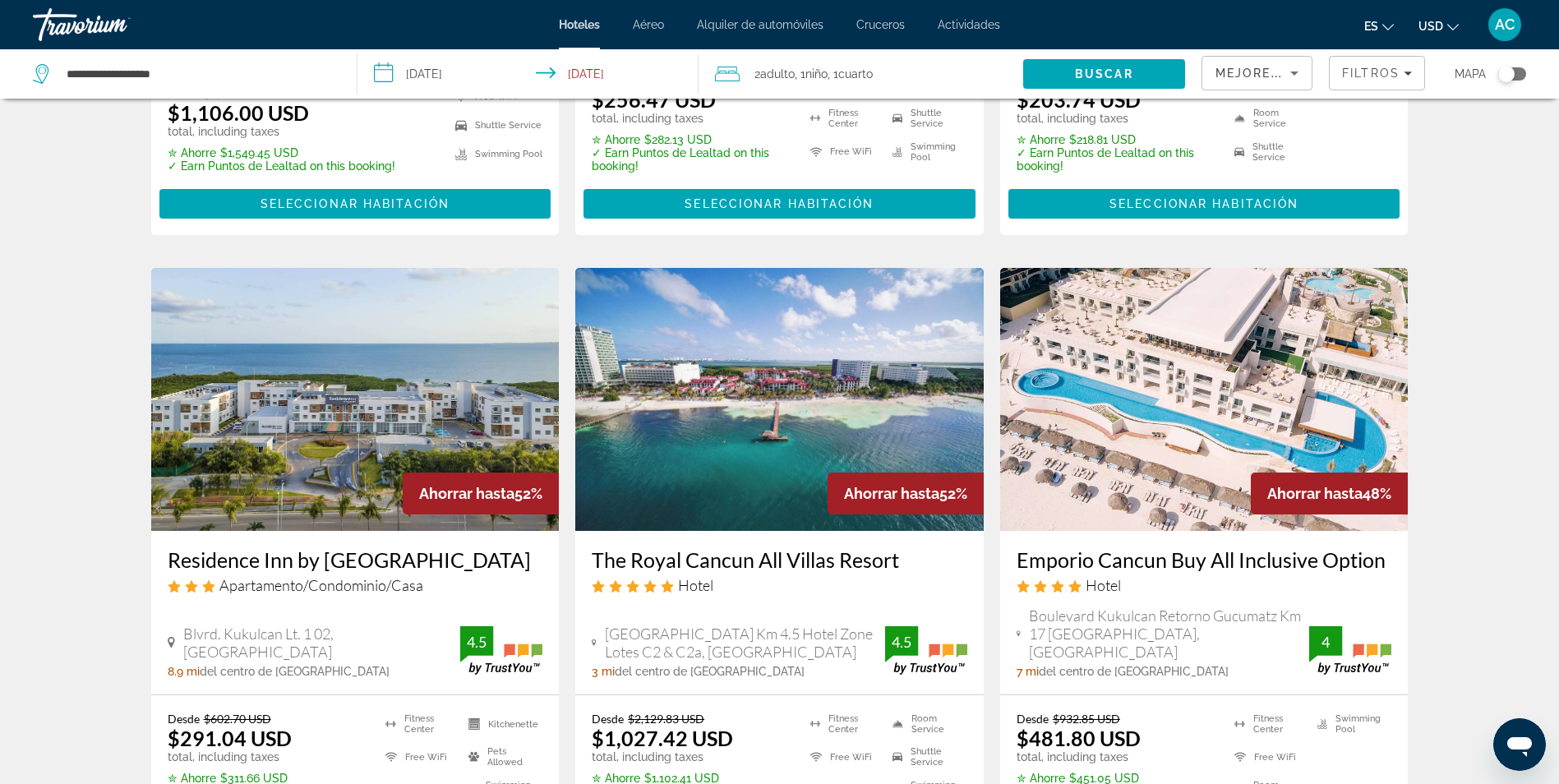
scroll to position [575, 0]
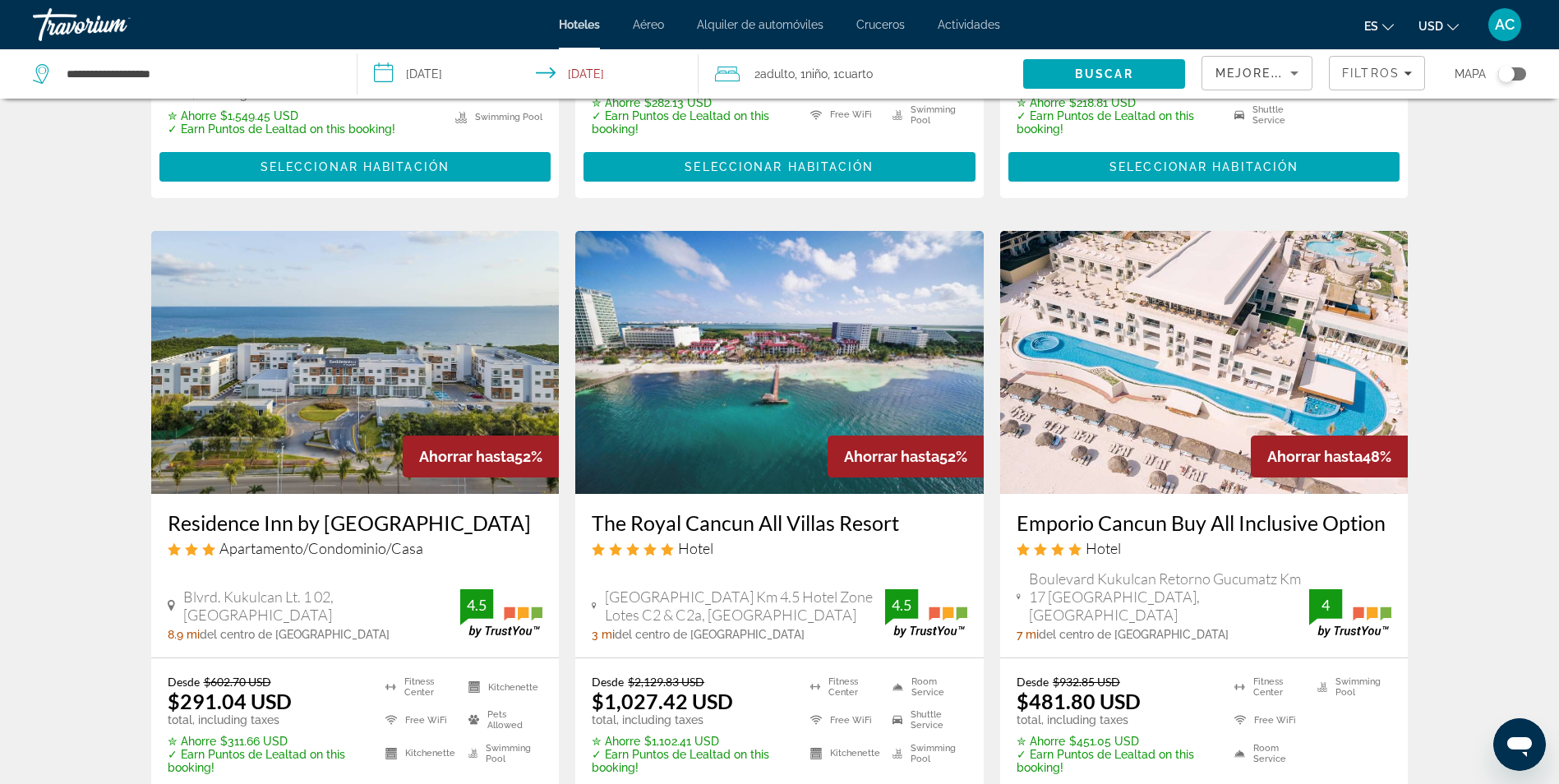
click at [1185, 517] on div "Emporio Cancun Buy All Inclusive Option Hotel" at bounding box center [1205, 539] width 376 height 60
click at [1177, 510] on h3 "Emporio Cancun Buy All Inclusive Option" at bounding box center [1205, 522] width 376 height 25
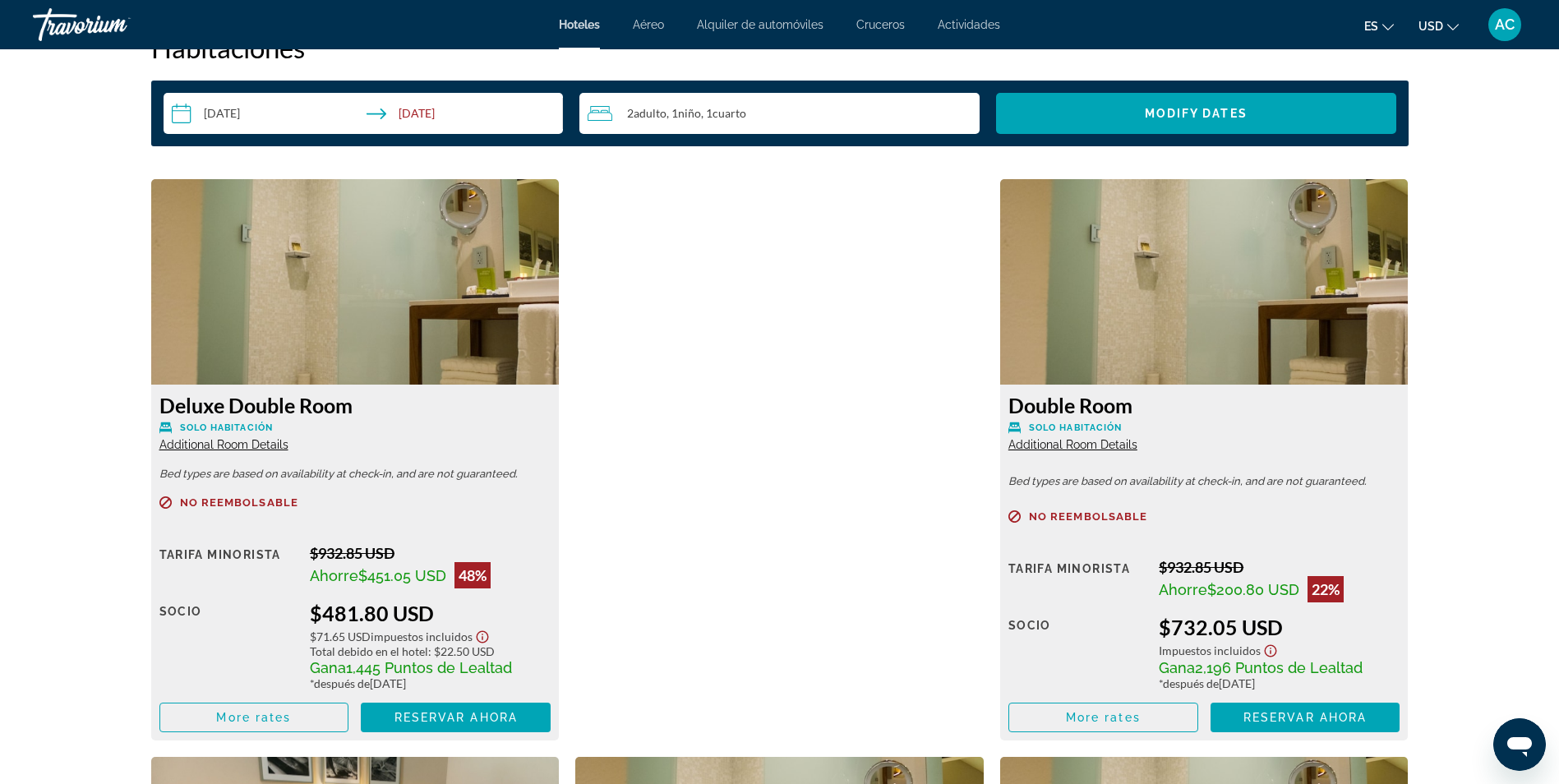
scroll to position [2176, 0]
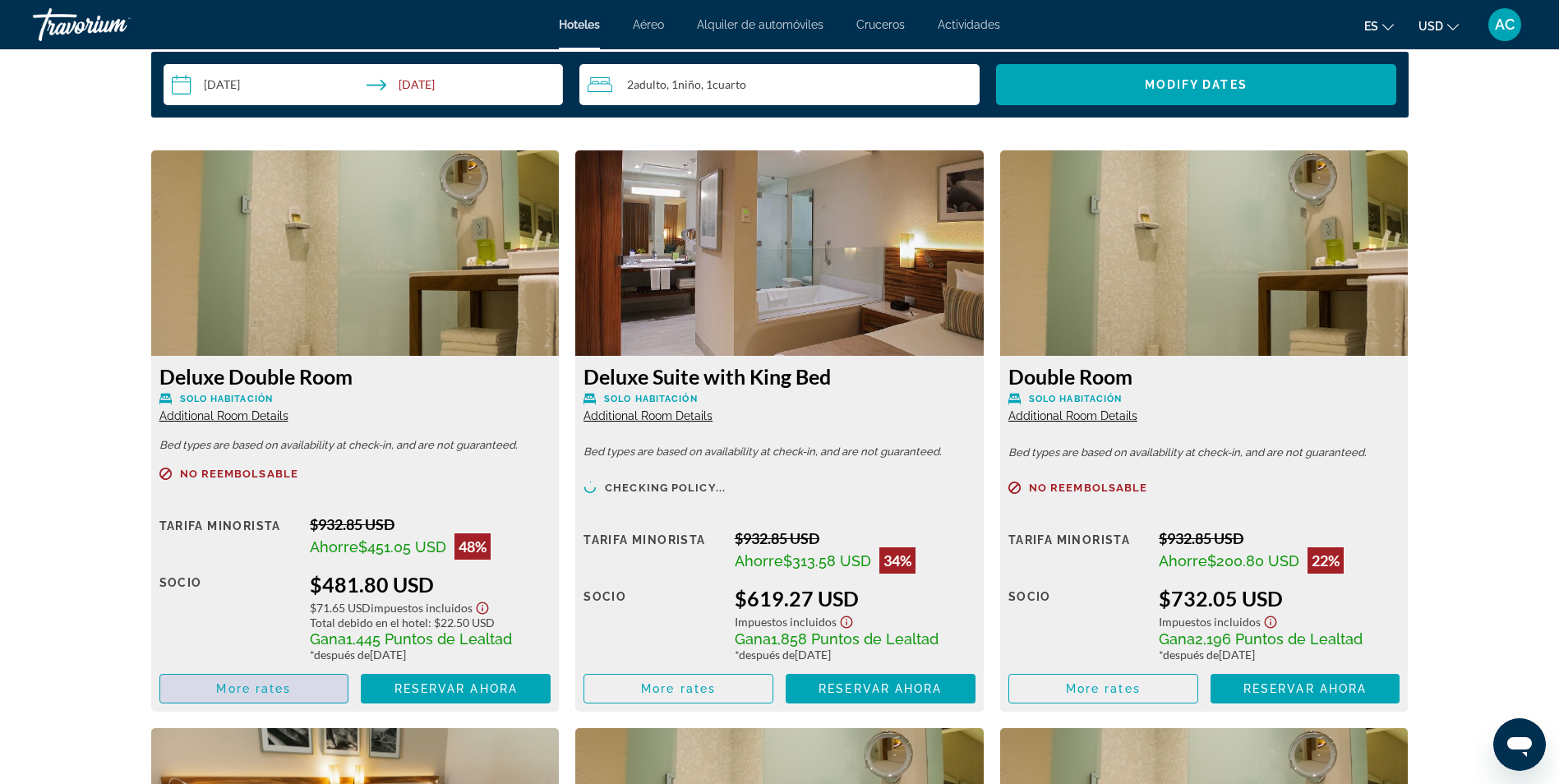
click at [310, 691] on span "Main content" at bounding box center [254, 688] width 188 height 39
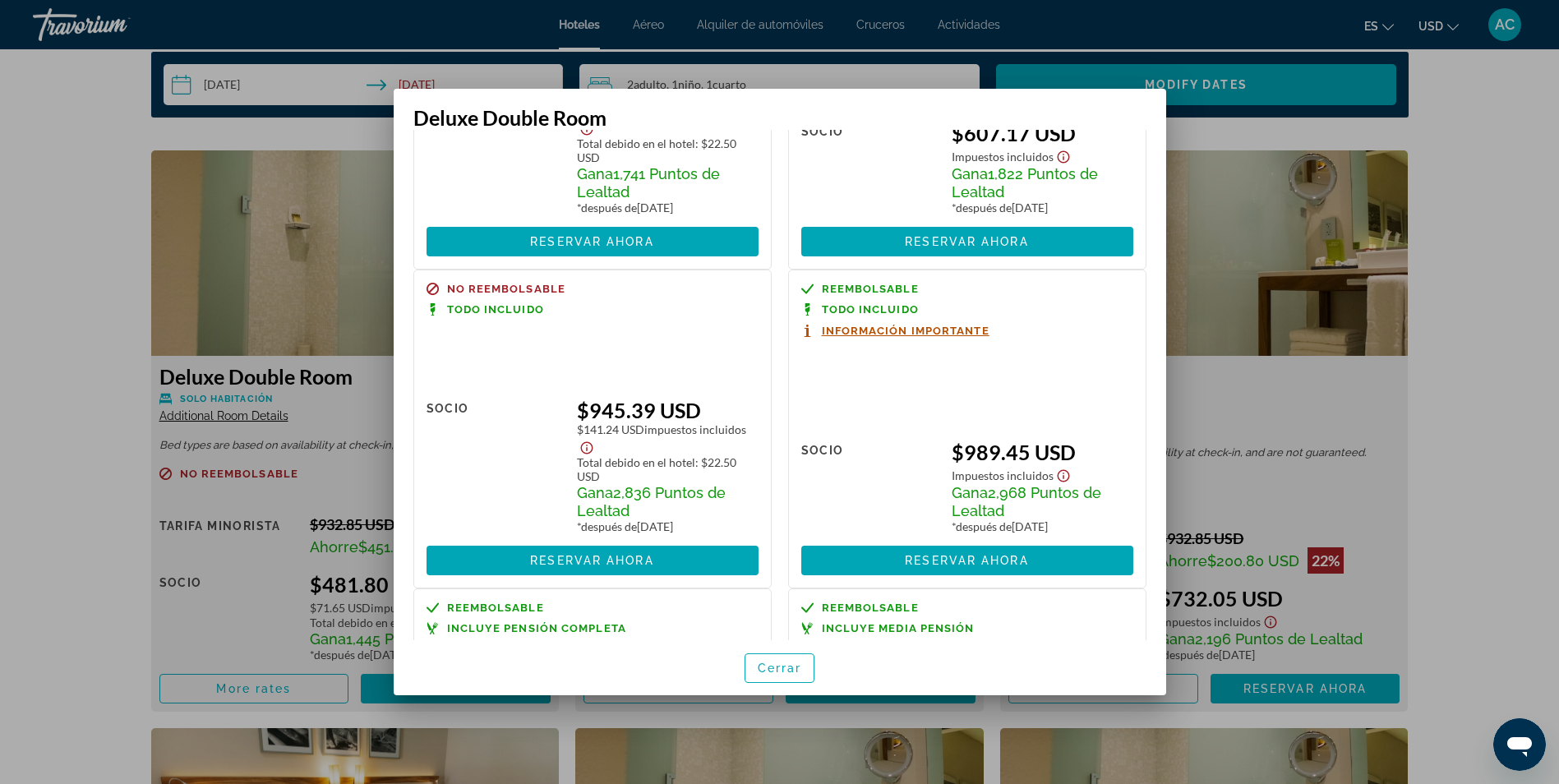
scroll to position [658, 0]
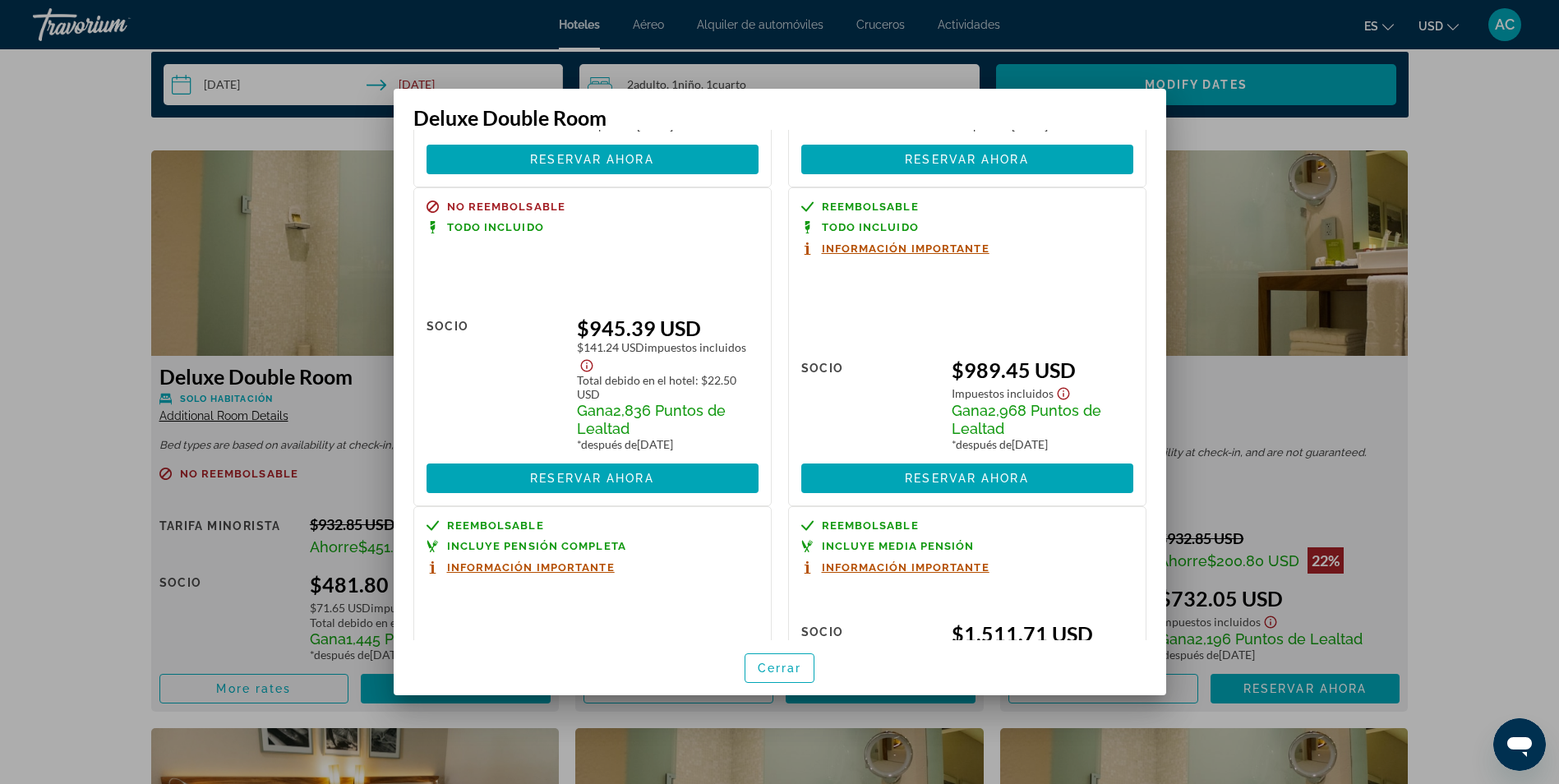
drag, startPoint x: 931, startPoint y: 378, endPoint x: 1140, endPoint y: 388, distance: 209.2
click at [1140, 388] on div "Reembolsable Todo incluido Información importante Tarifa Minorista $0.00 cuando…" at bounding box center [967, 347] width 375 height 319
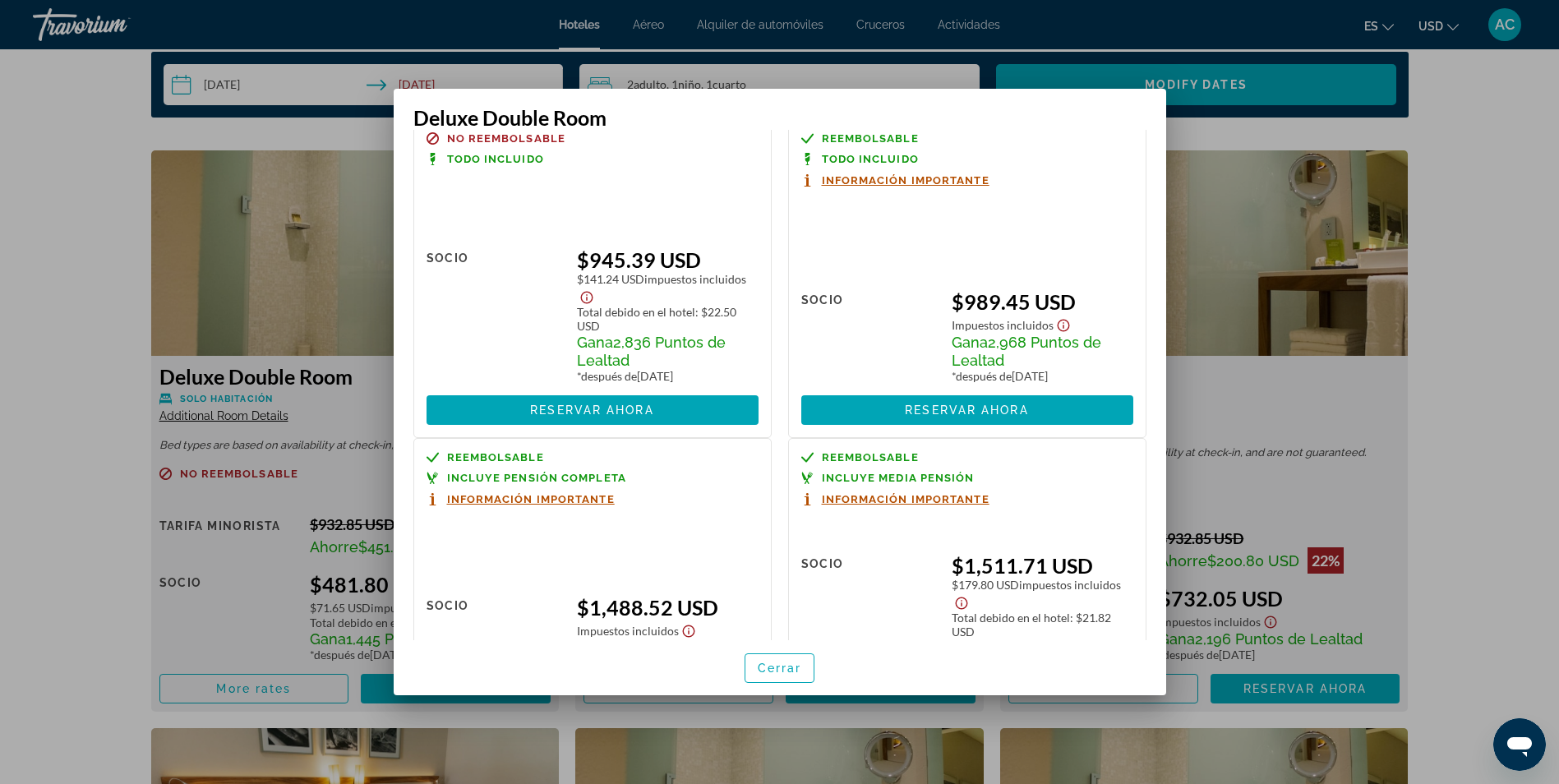
scroll to position [854, 0]
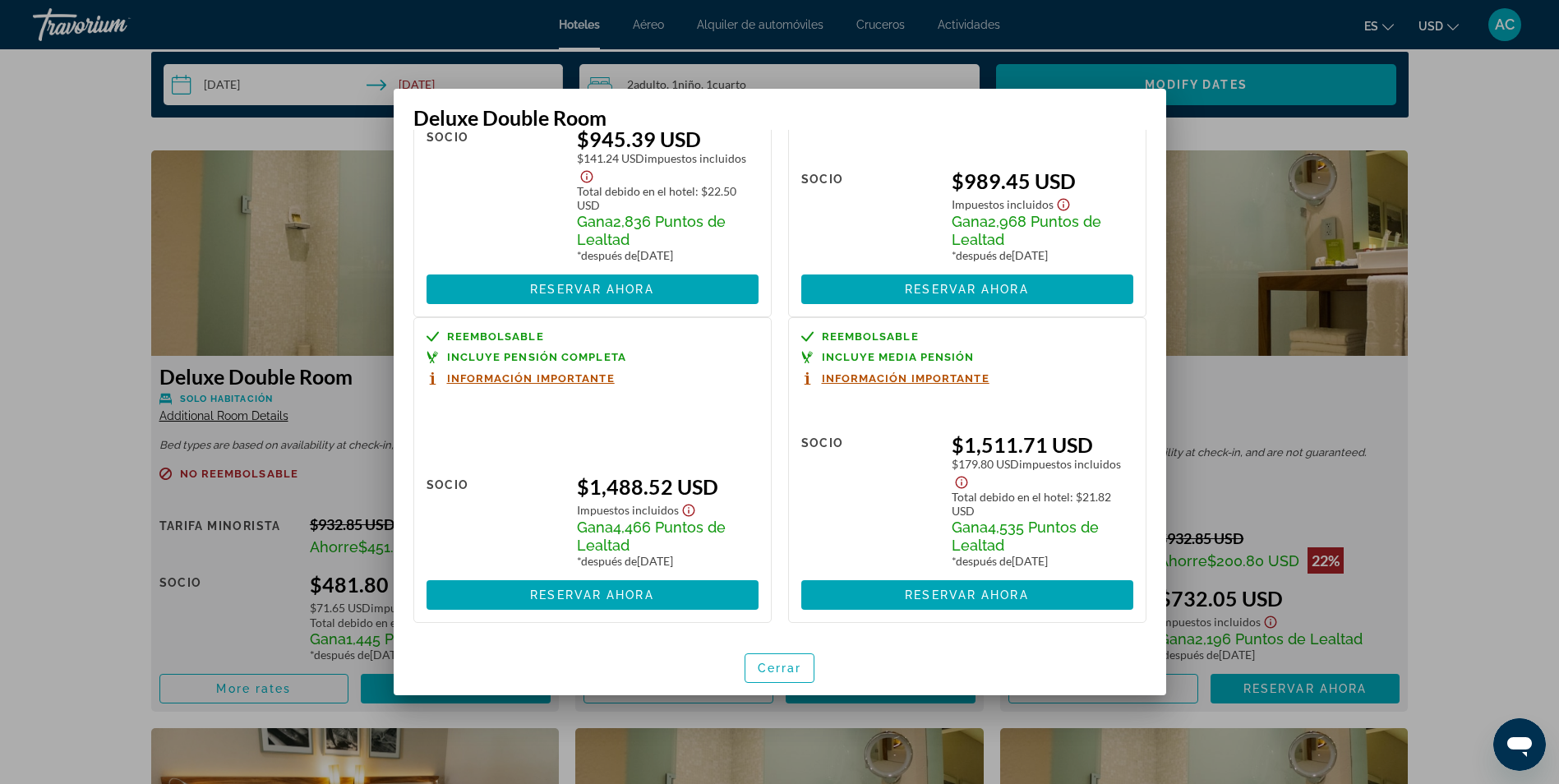
click at [1365, 312] on div at bounding box center [780, 392] width 1559 height 784
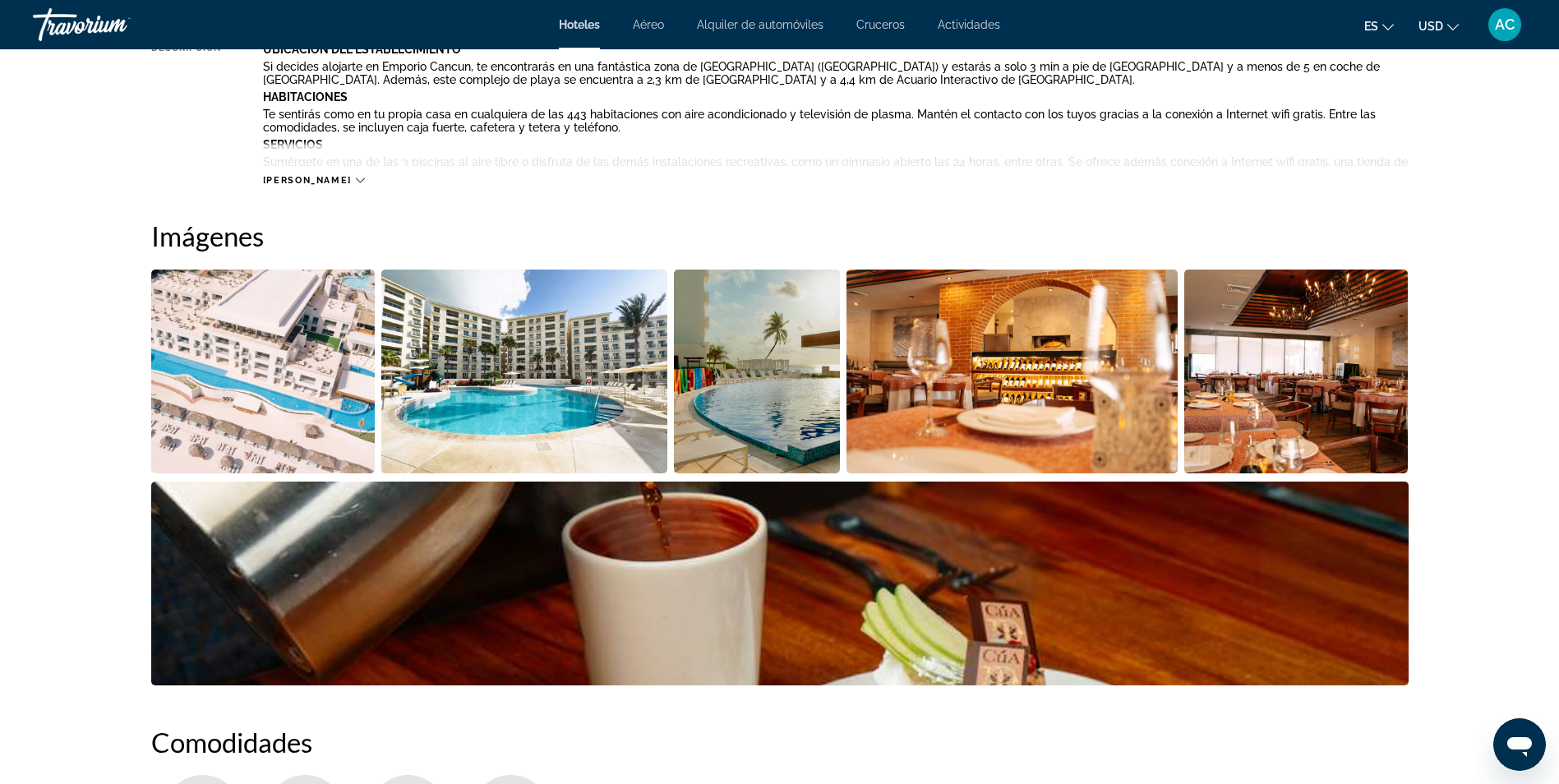
scroll to position [532, 0]
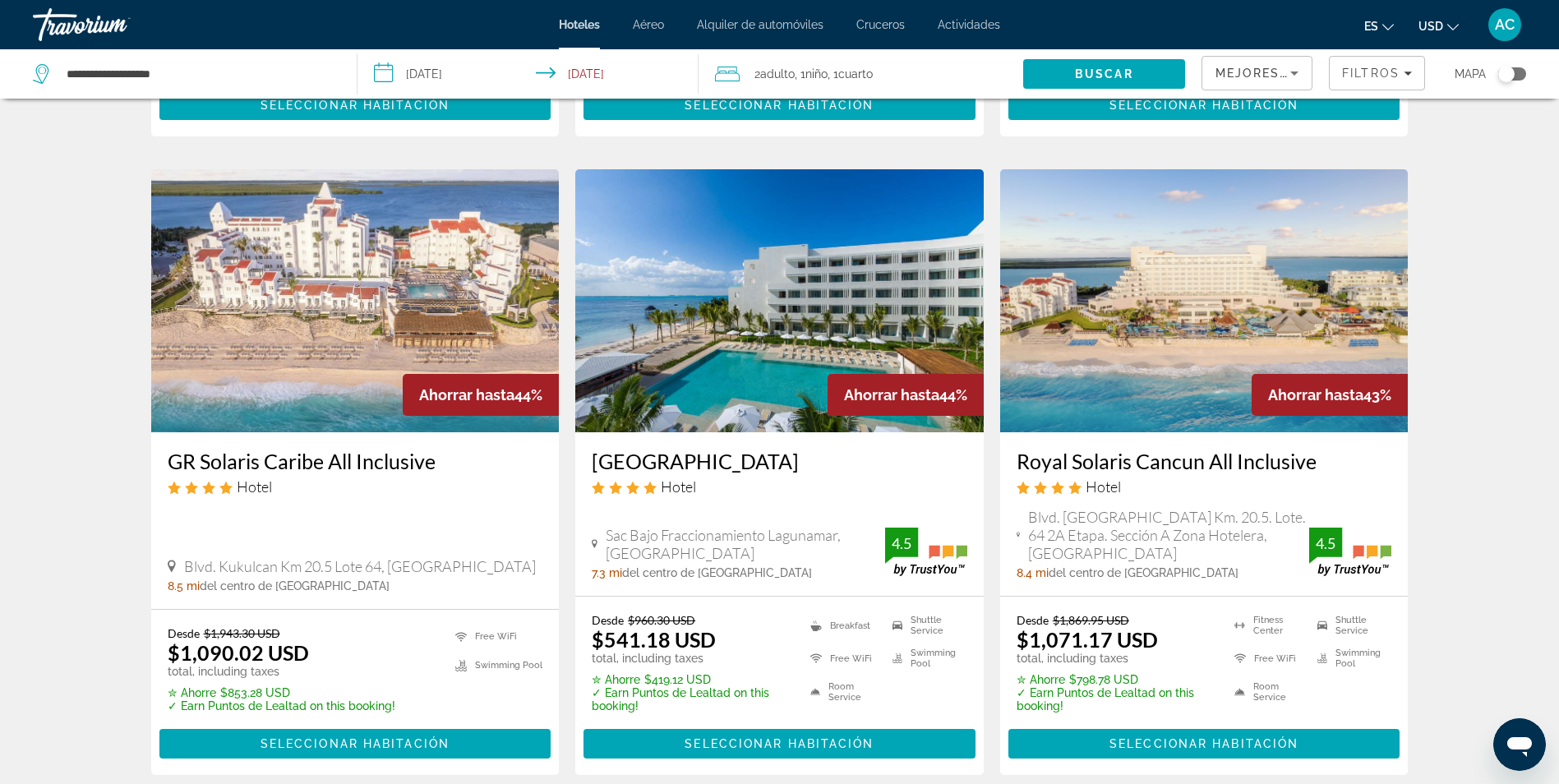
scroll to position [1315, 0]
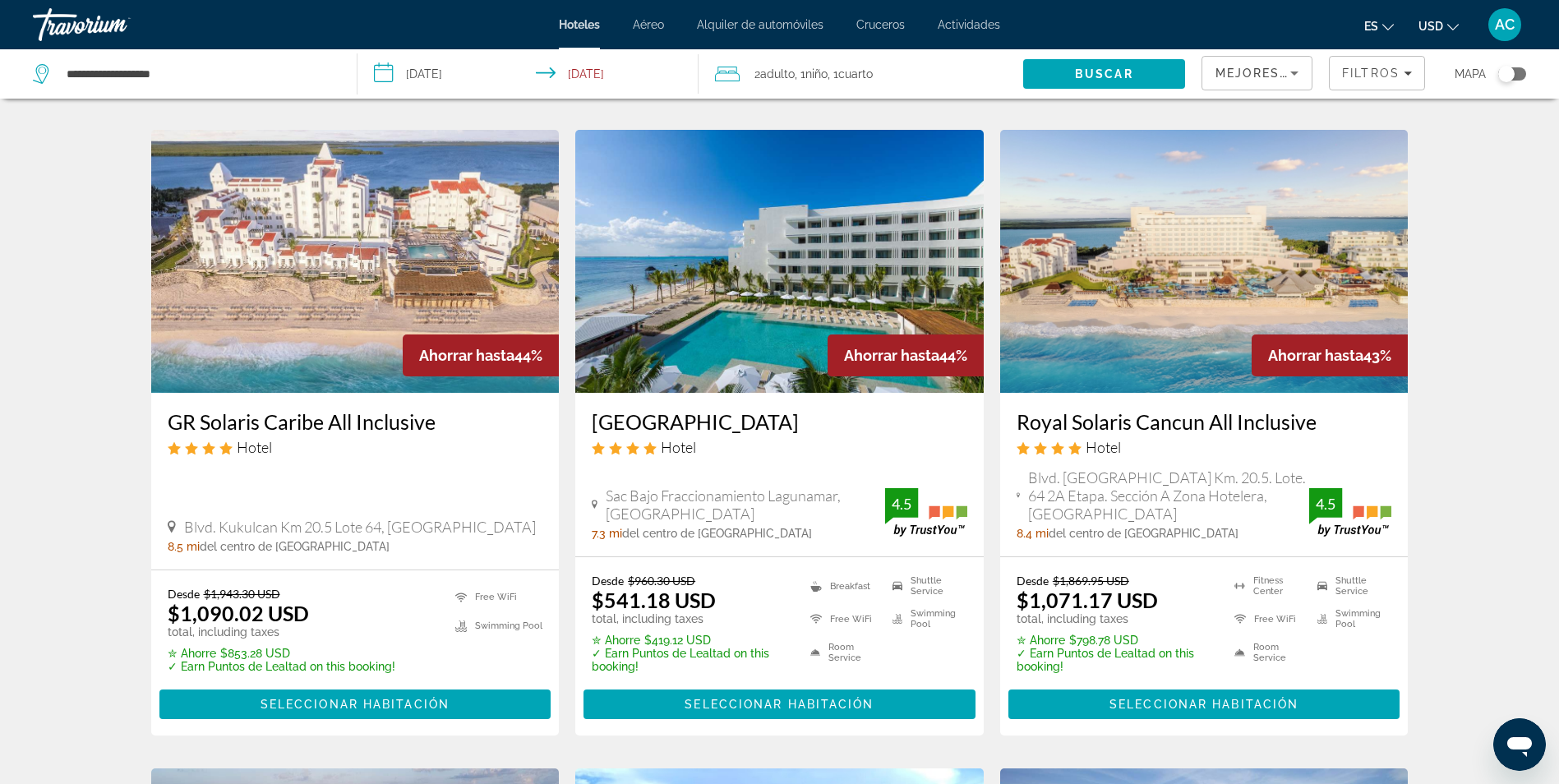
click at [1061, 322] on img "Main content" at bounding box center [1205, 261] width 409 height 263
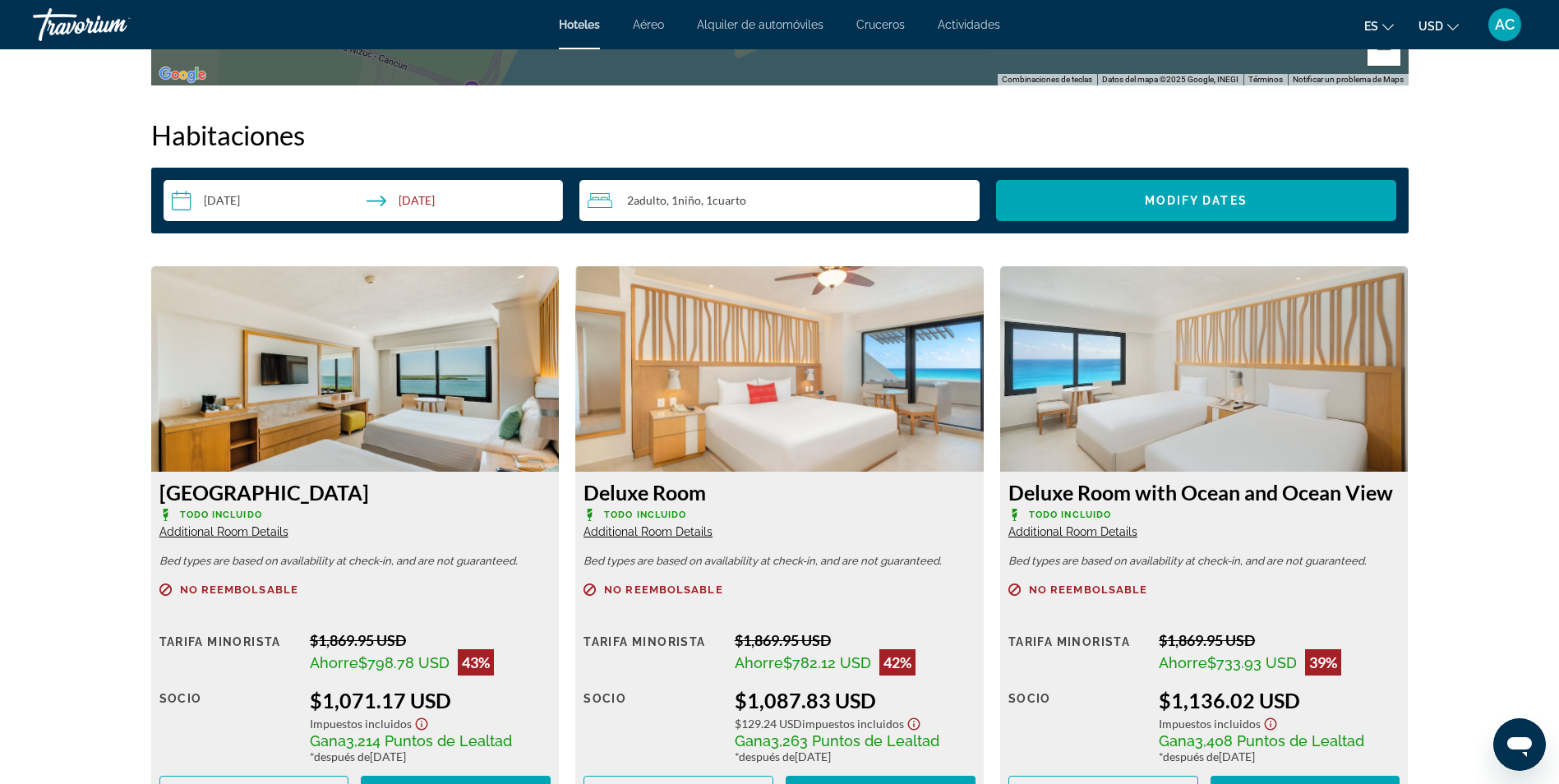
scroll to position [2219, 0]
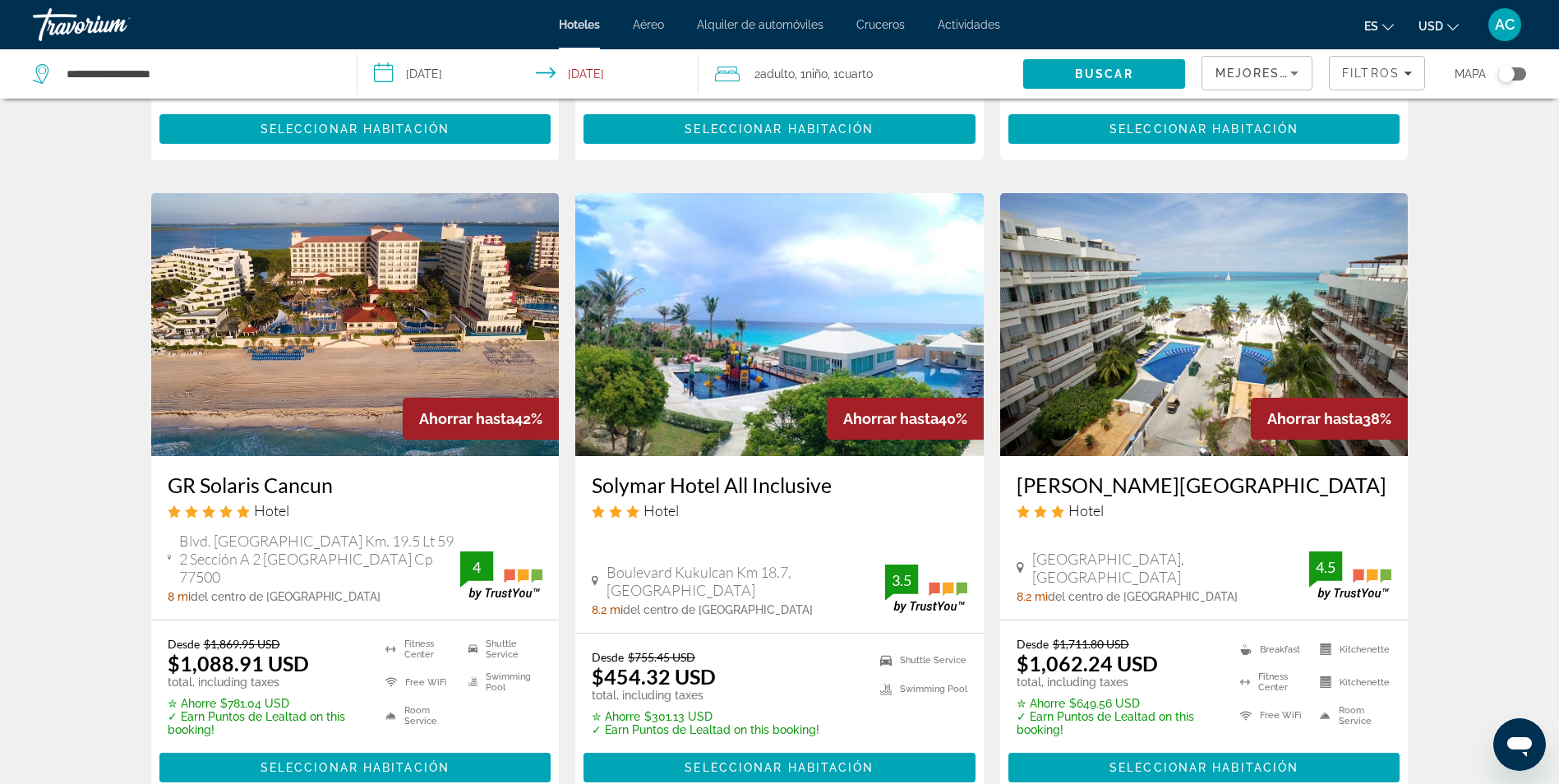
scroll to position [1973, 0]
